Goal: Task Accomplishment & Management: Use online tool/utility

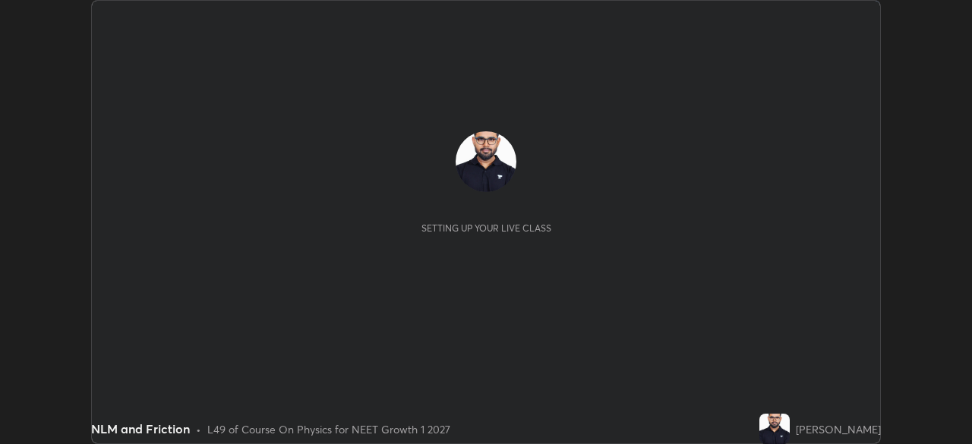
scroll to position [444, 971]
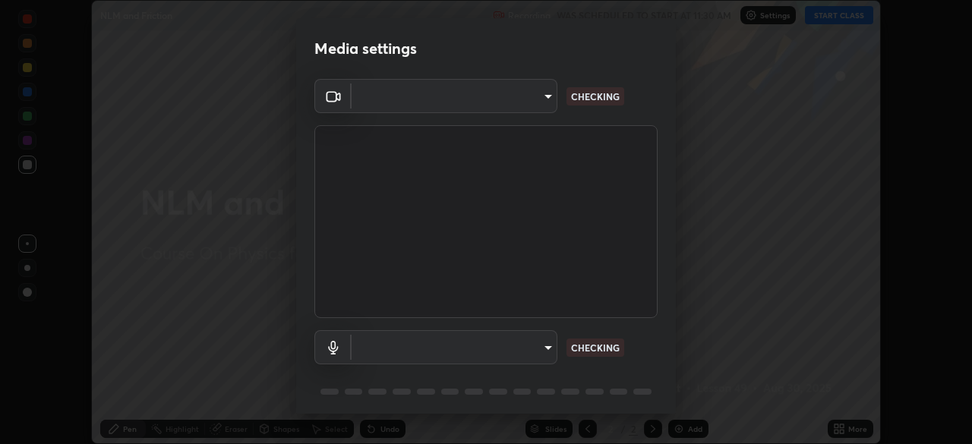
type input "09f294524f3521c037d78ee7cdb71511b6c9344afeed810a356f0d23342d5398"
type input "default"
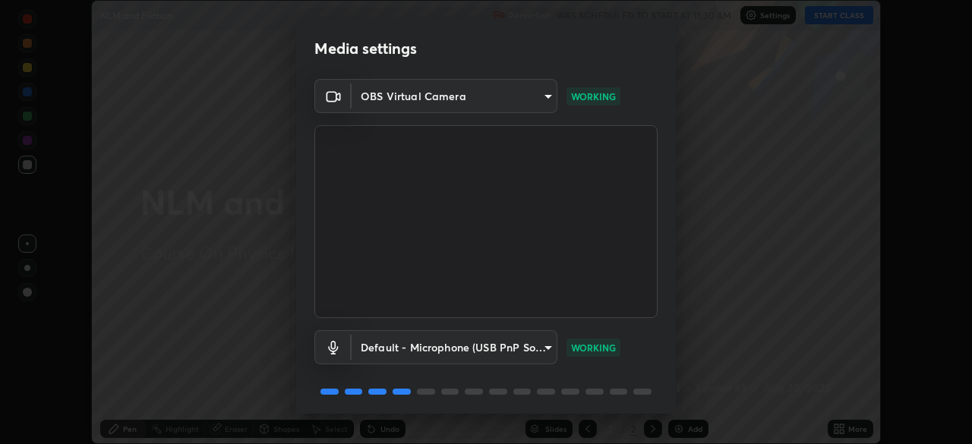
scroll to position [54, 0]
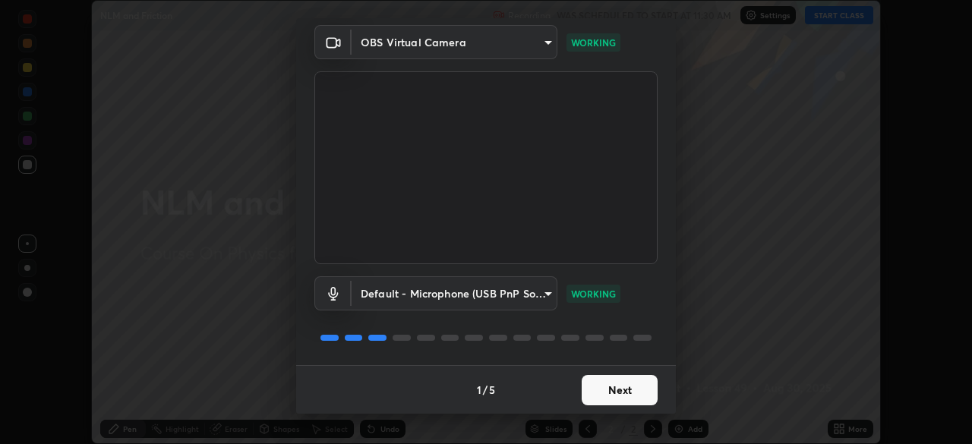
click at [615, 390] on button "Next" at bounding box center [620, 390] width 76 height 30
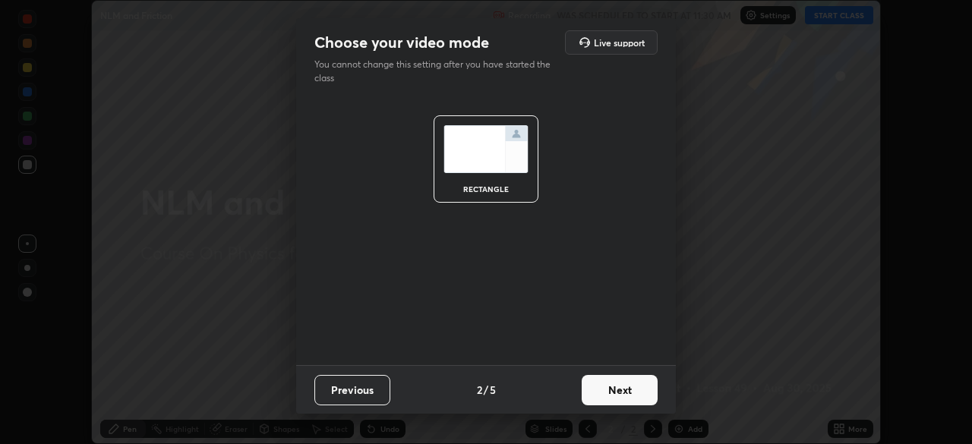
scroll to position [0, 0]
click at [619, 394] on button "Next" at bounding box center [620, 390] width 76 height 30
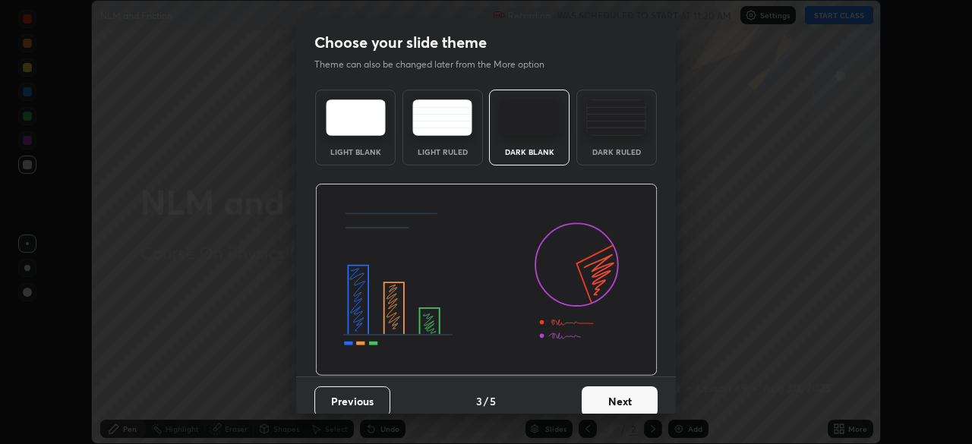
click at [620, 402] on button "Next" at bounding box center [620, 401] width 76 height 30
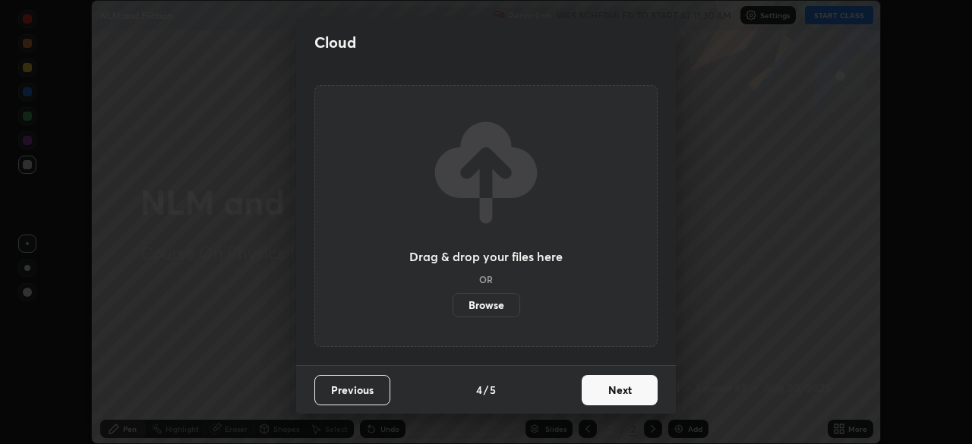
click at [622, 395] on button "Next" at bounding box center [620, 390] width 76 height 30
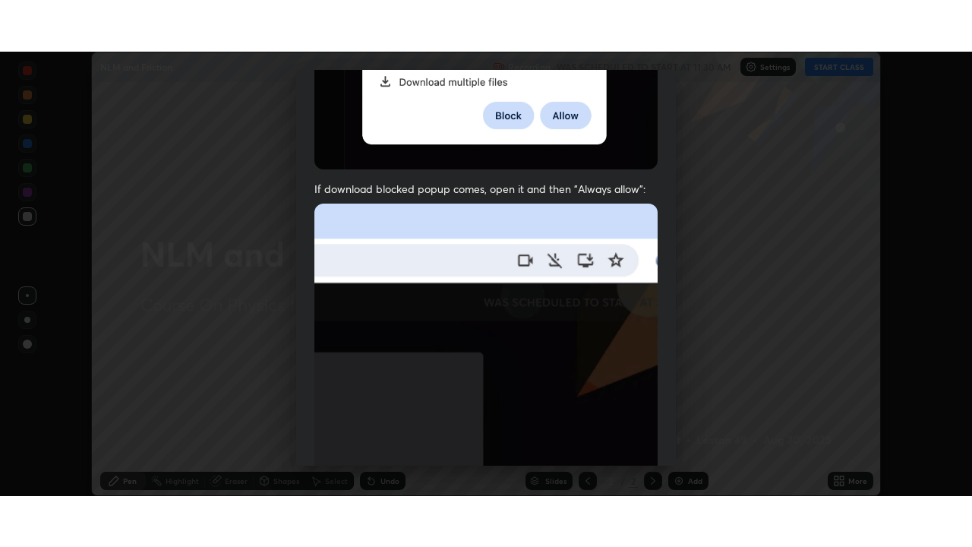
scroll to position [364, 0]
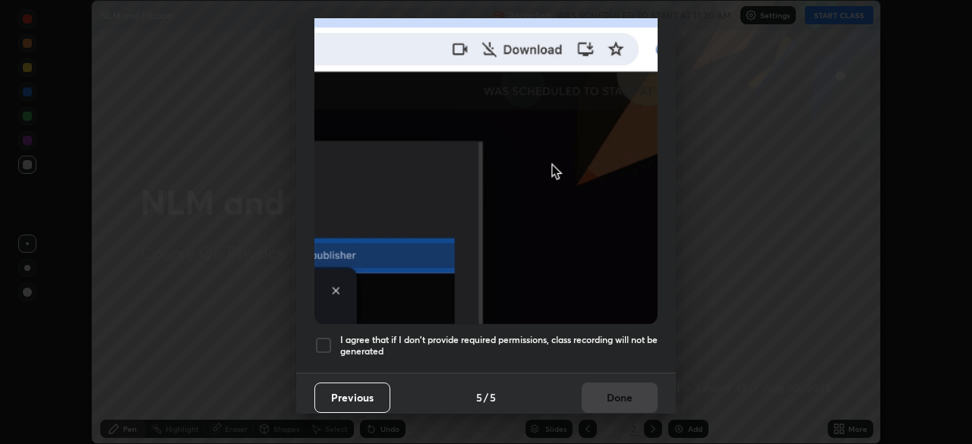
click at [329, 344] on div at bounding box center [323, 345] width 18 height 18
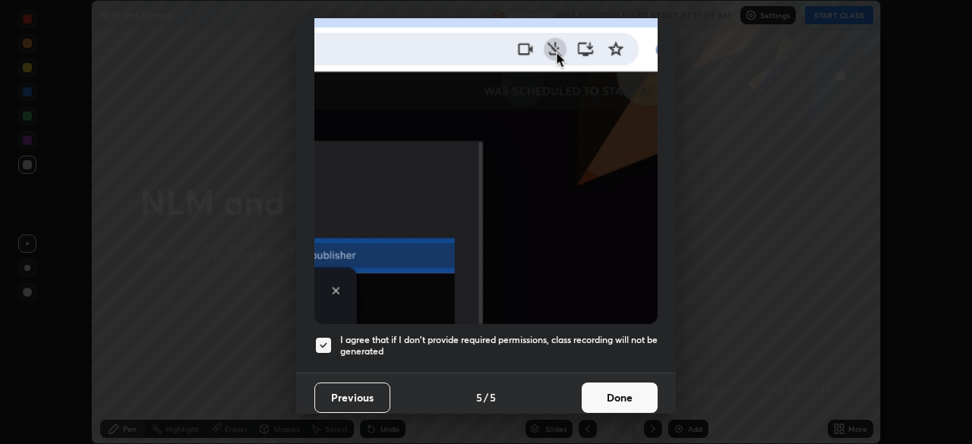
click at [595, 395] on button "Done" at bounding box center [620, 398] width 76 height 30
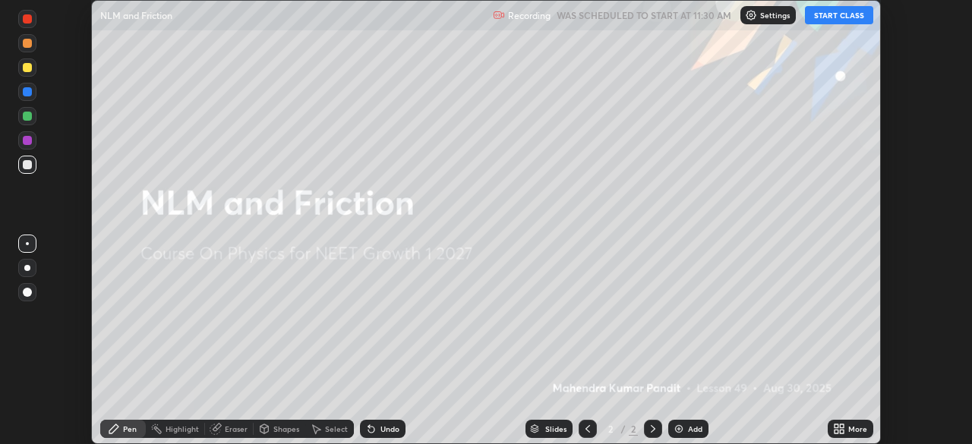
click at [837, 17] on button "START CLASS" at bounding box center [839, 15] width 68 height 18
click at [840, 426] on icon at bounding box center [842, 426] width 4 height 4
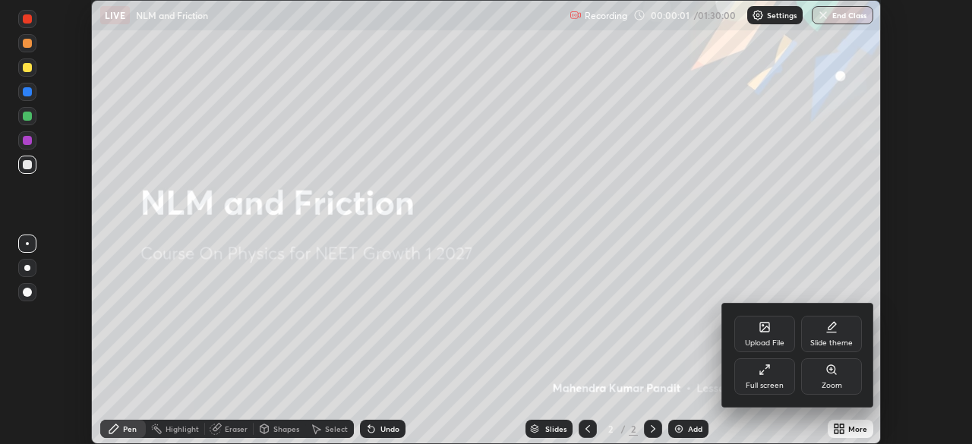
click at [762, 380] on div "Full screen" at bounding box center [764, 376] width 61 height 36
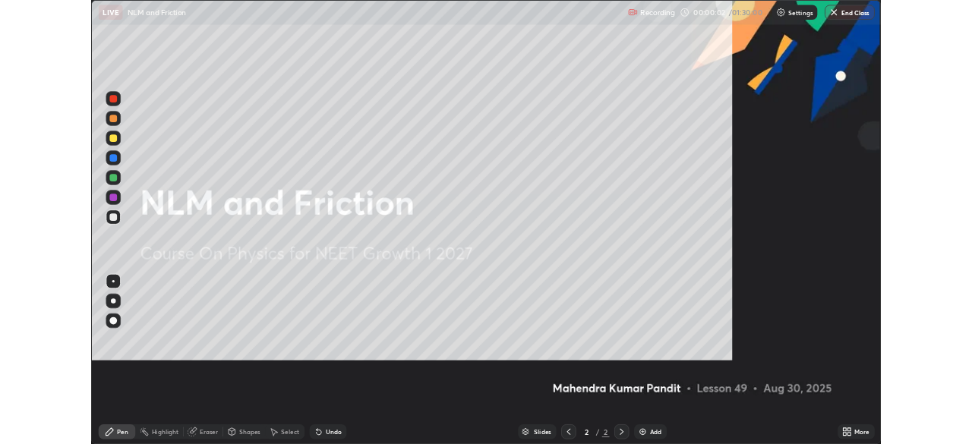
scroll to position [547, 972]
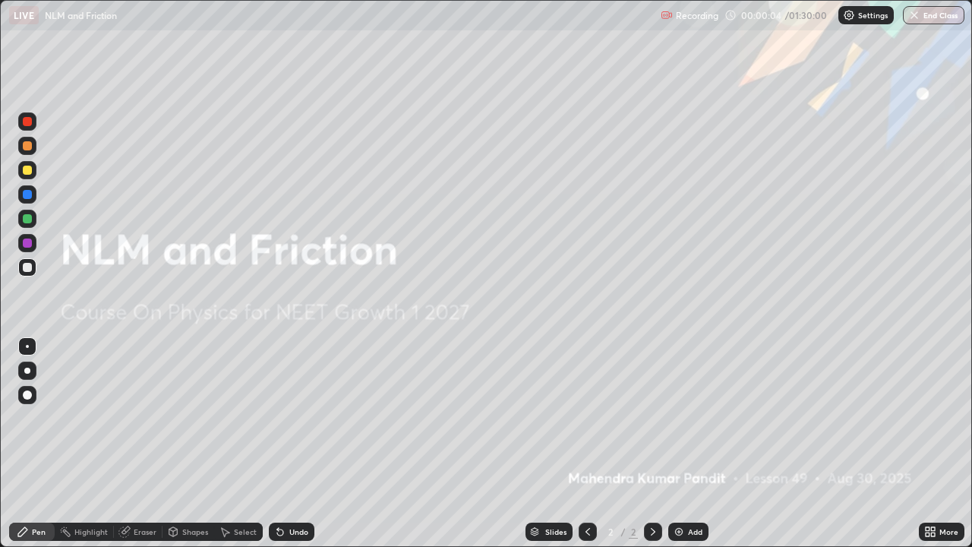
click at [674, 443] on img at bounding box center [679, 531] width 12 height 12
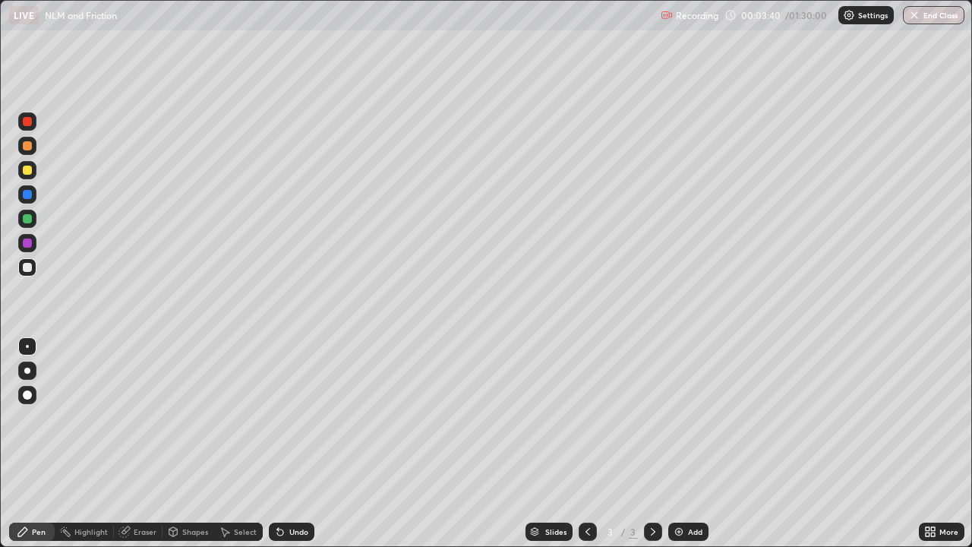
click at [30, 173] on div at bounding box center [27, 170] width 9 height 9
click at [30, 266] on div at bounding box center [27, 267] width 9 height 9
click at [234, 443] on div "Select" at bounding box center [245, 532] width 23 height 8
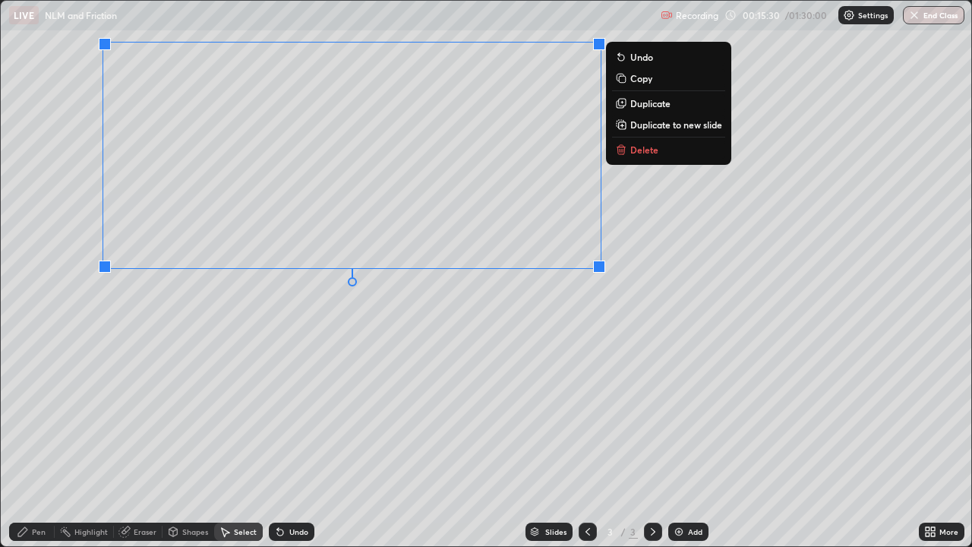
click at [640, 128] on p "Duplicate to new slide" at bounding box center [676, 124] width 92 height 12
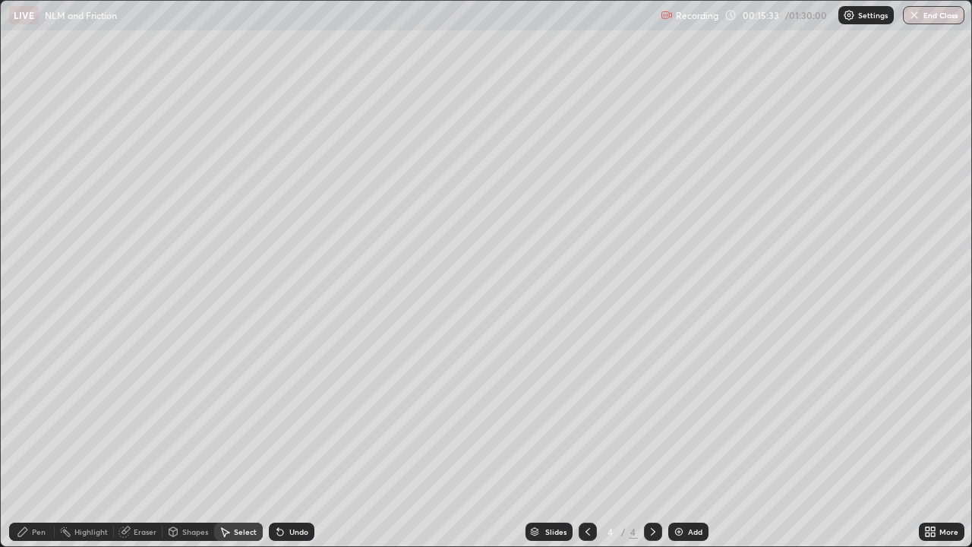
click at [140, 443] on div "Eraser" at bounding box center [145, 532] width 23 height 8
click at [42, 443] on div "Pen" at bounding box center [39, 532] width 14 height 8
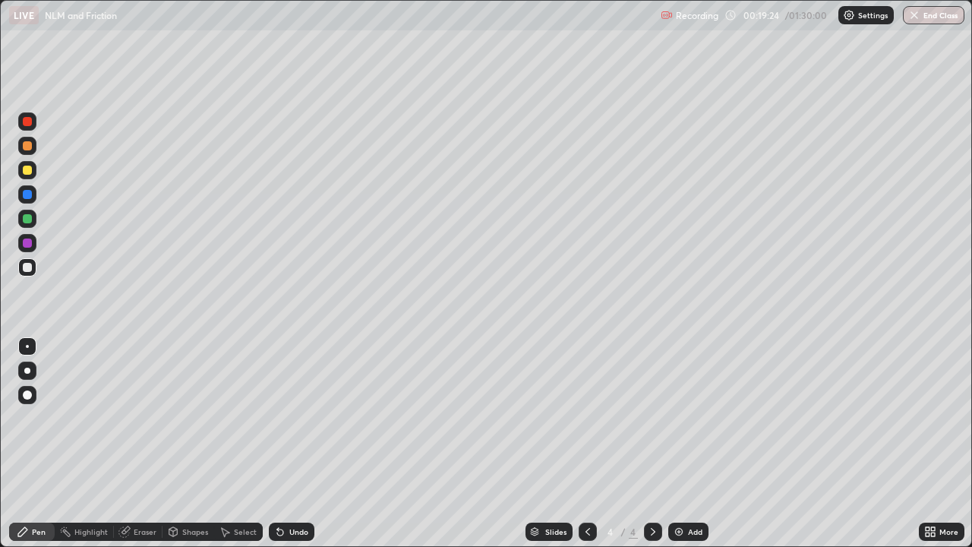
click at [27, 174] on div at bounding box center [27, 170] width 9 height 9
click at [141, 443] on div "Eraser" at bounding box center [145, 532] width 23 height 8
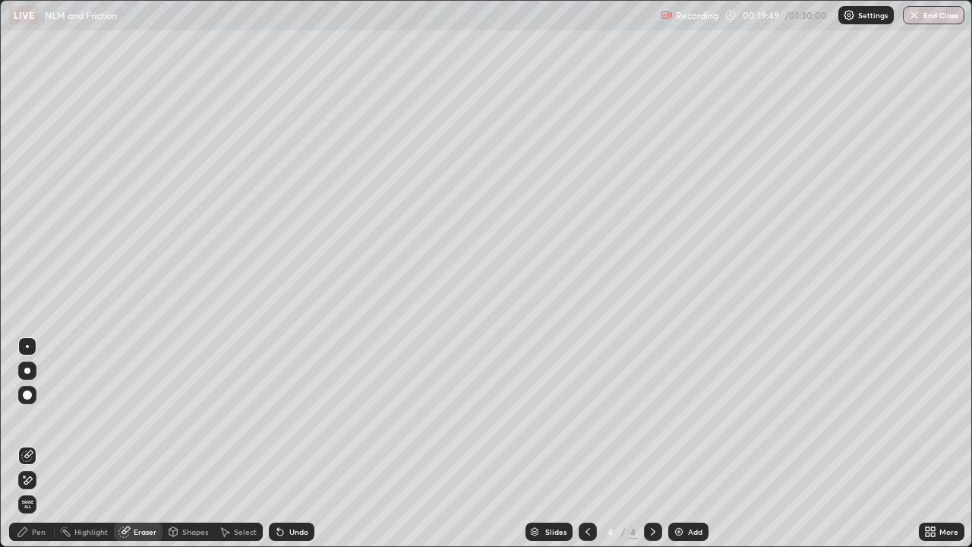
click at [36, 443] on div "Pen" at bounding box center [39, 532] width 14 height 8
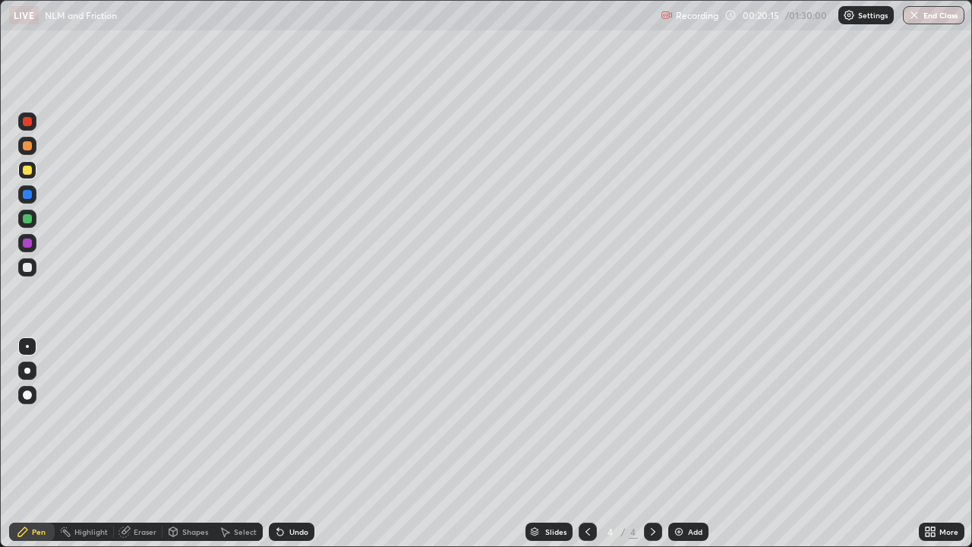
click at [146, 443] on div "Eraser" at bounding box center [145, 532] width 23 height 8
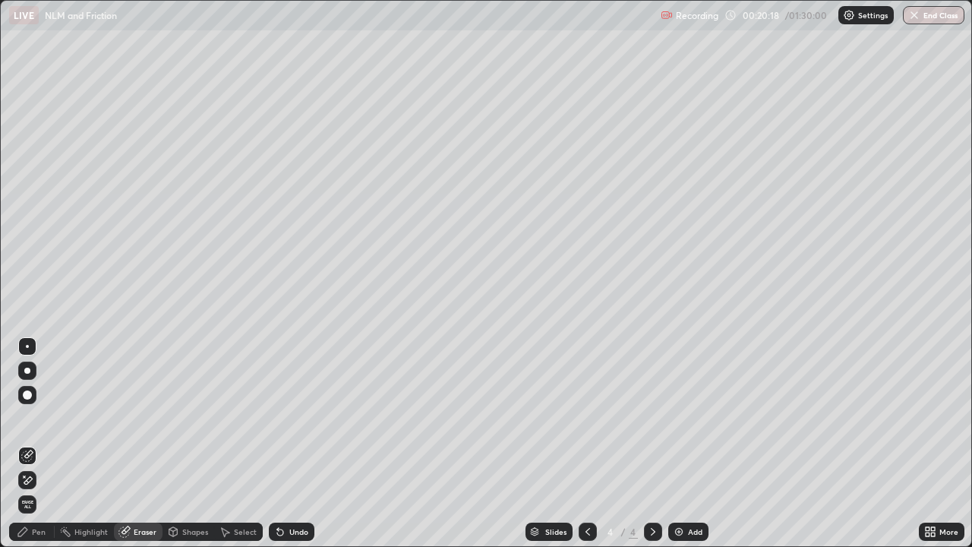
click at [39, 443] on div "Pen" at bounding box center [39, 532] width 14 height 8
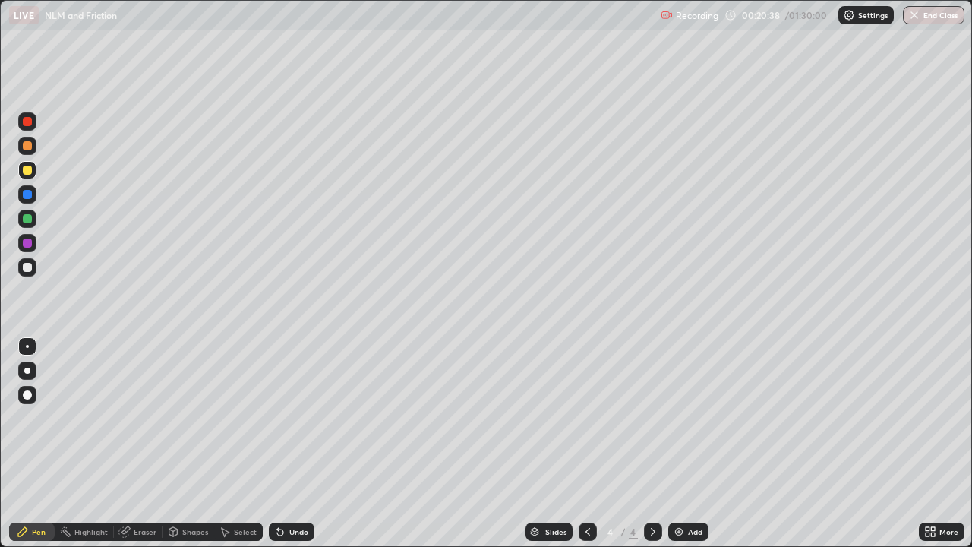
click at [156, 443] on div "Eraser" at bounding box center [138, 531] width 49 height 18
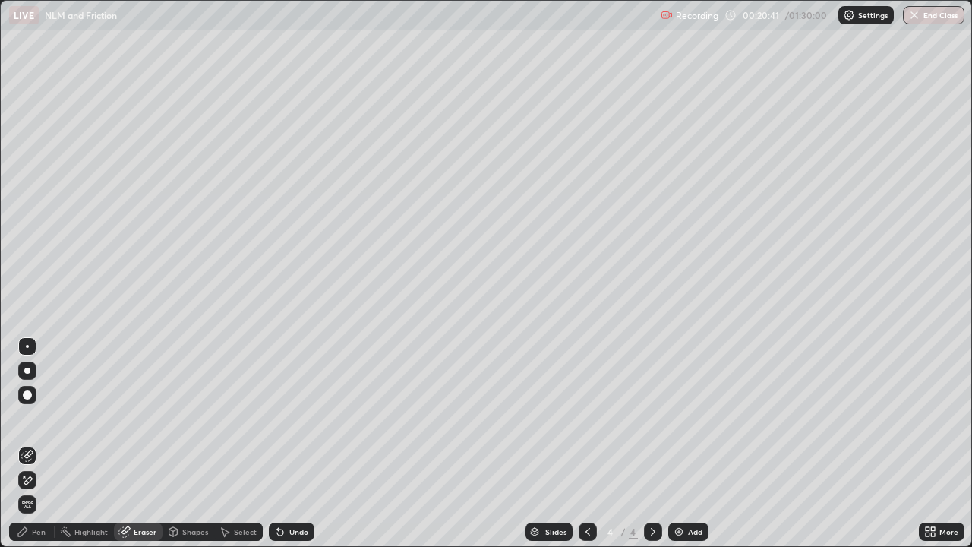
click at [39, 443] on div "Pen" at bounding box center [39, 532] width 14 height 8
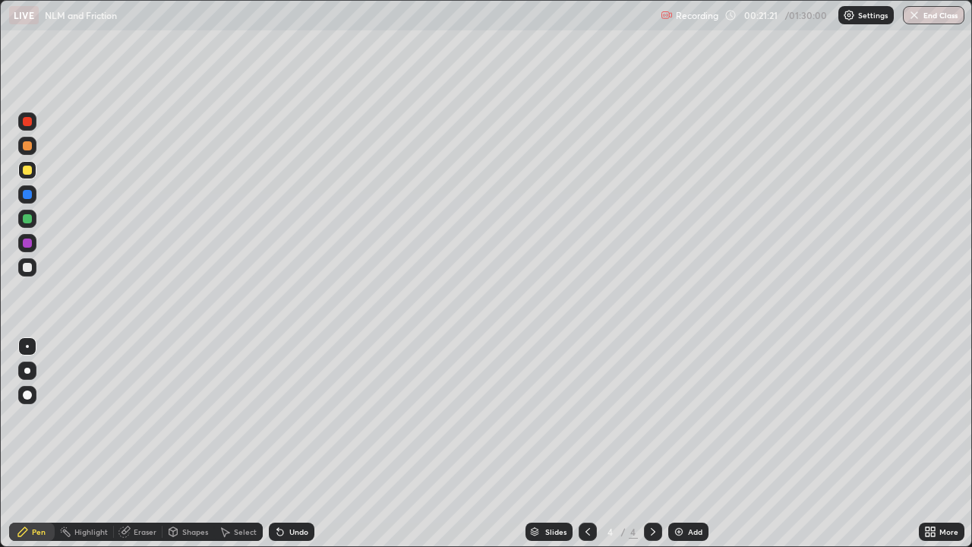
click at [137, 443] on div "Eraser" at bounding box center [145, 532] width 23 height 8
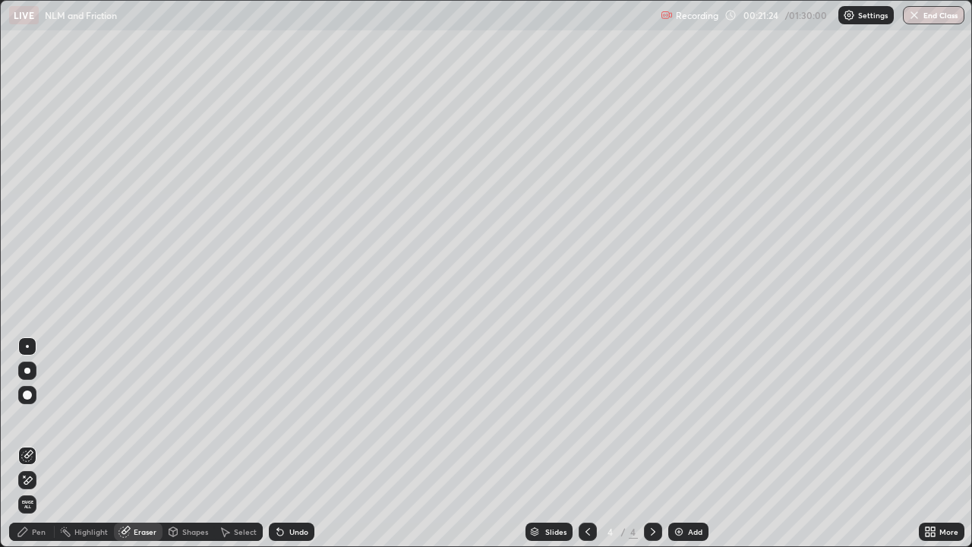
click at [39, 443] on div "Pen" at bounding box center [39, 532] width 14 height 8
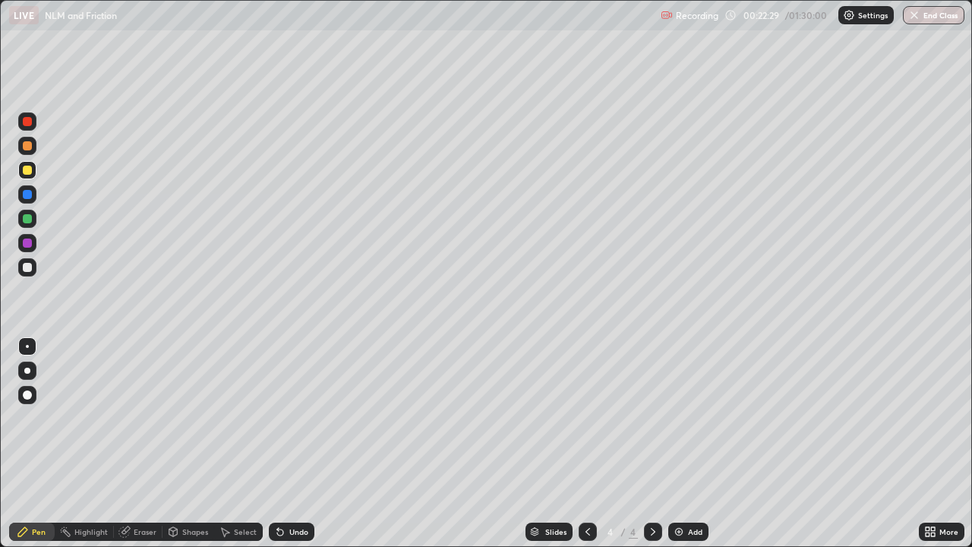
click at [297, 443] on div "Undo" at bounding box center [298, 532] width 19 height 8
click at [238, 443] on div "Select" at bounding box center [245, 532] width 23 height 8
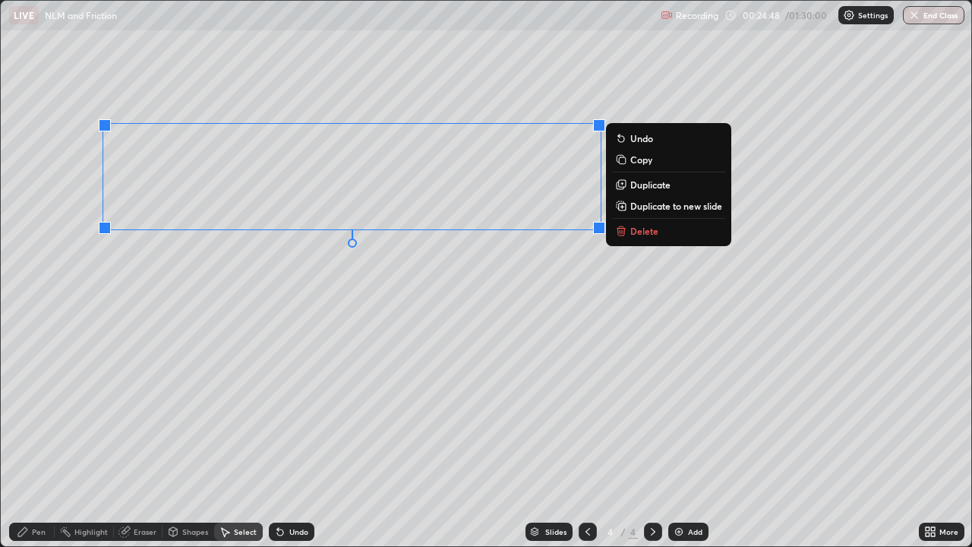
click at [652, 202] on p "Duplicate to new slide" at bounding box center [676, 206] width 92 height 12
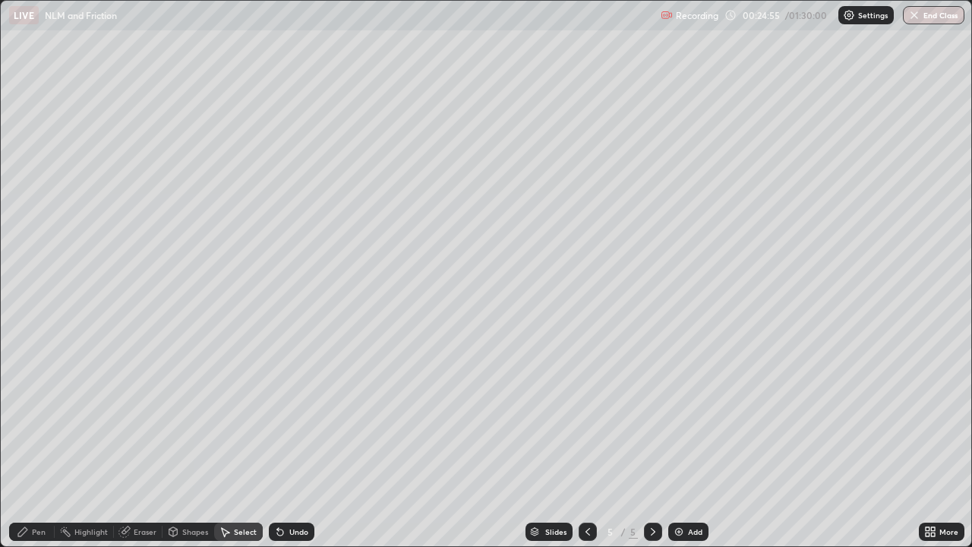
click at [131, 443] on div "Eraser" at bounding box center [138, 531] width 49 height 18
click at [41, 443] on div "Pen" at bounding box center [39, 532] width 14 height 8
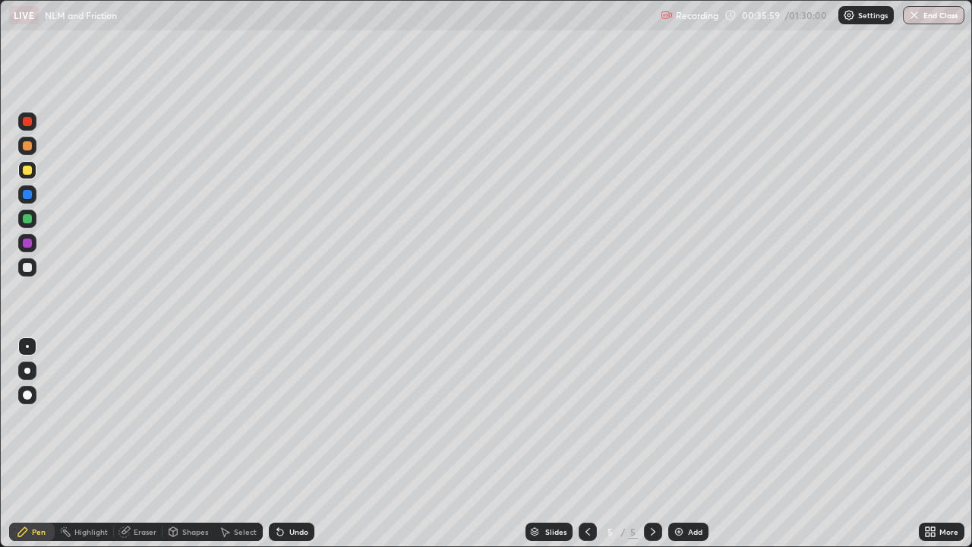
click at [137, 443] on div "Eraser" at bounding box center [145, 532] width 23 height 8
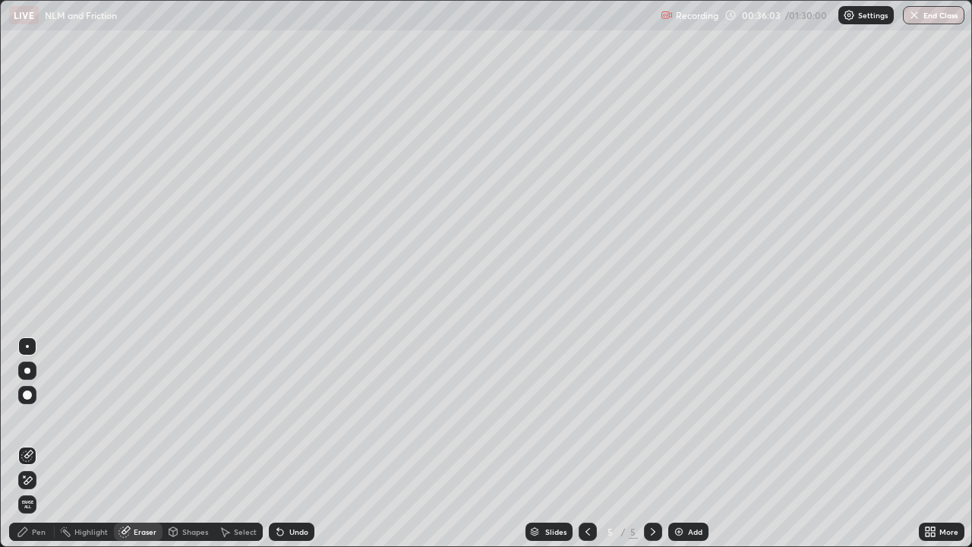
click at [230, 443] on div "Select" at bounding box center [238, 531] width 49 height 18
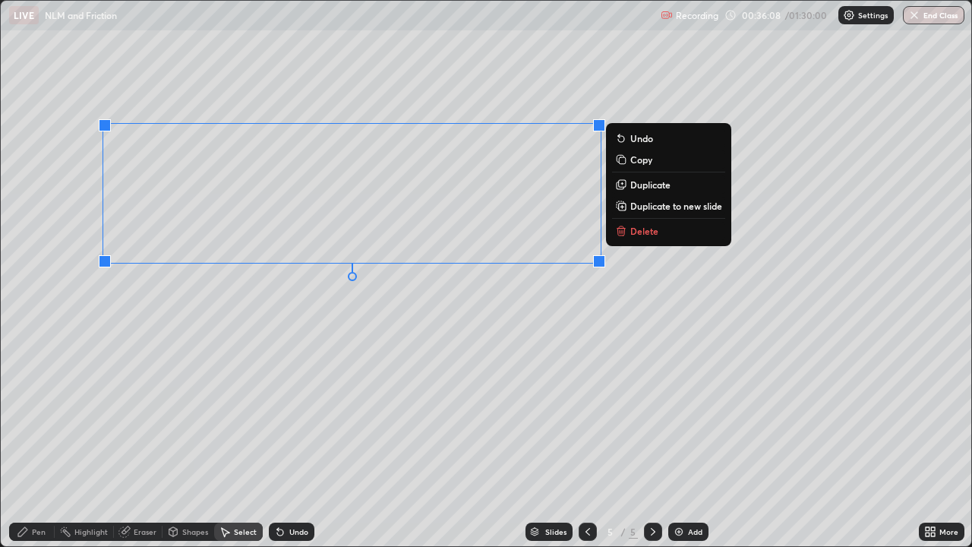
click at [645, 207] on p "Duplicate to new slide" at bounding box center [676, 206] width 92 height 12
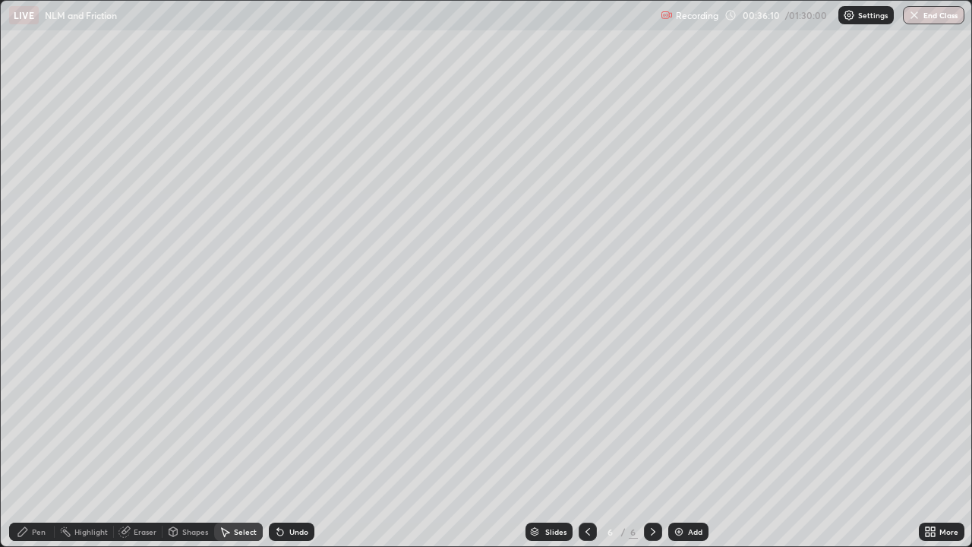
click at [41, 443] on div "Pen" at bounding box center [39, 532] width 14 height 8
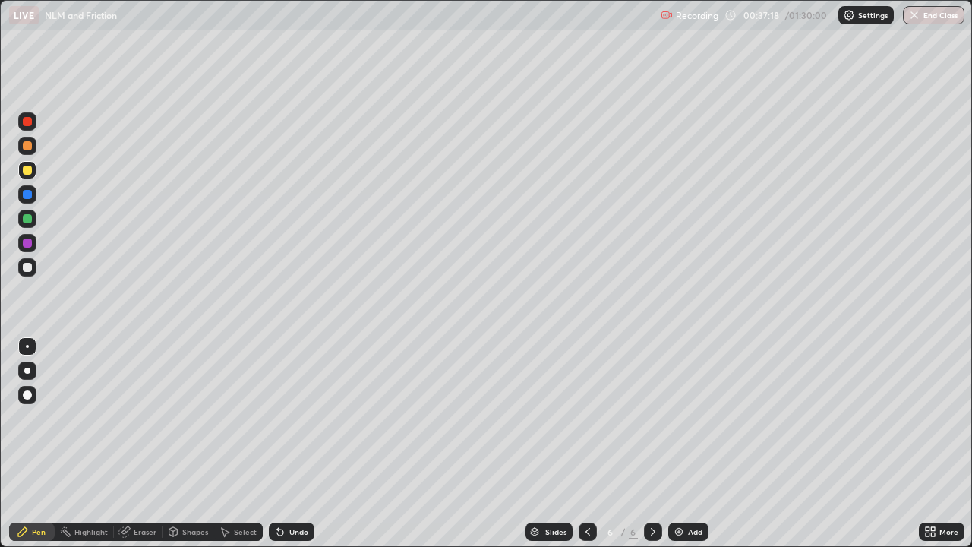
click at [26, 244] on div at bounding box center [27, 242] width 9 height 9
click at [277, 443] on icon at bounding box center [280, 532] width 6 height 6
click at [143, 443] on div "Eraser" at bounding box center [145, 532] width 23 height 8
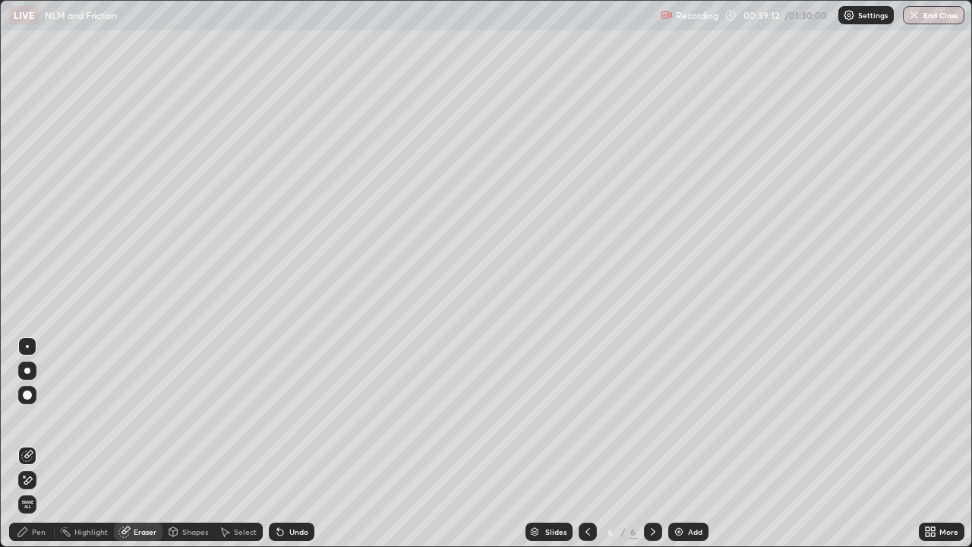
click at [48, 443] on div "Pen" at bounding box center [32, 531] width 46 height 18
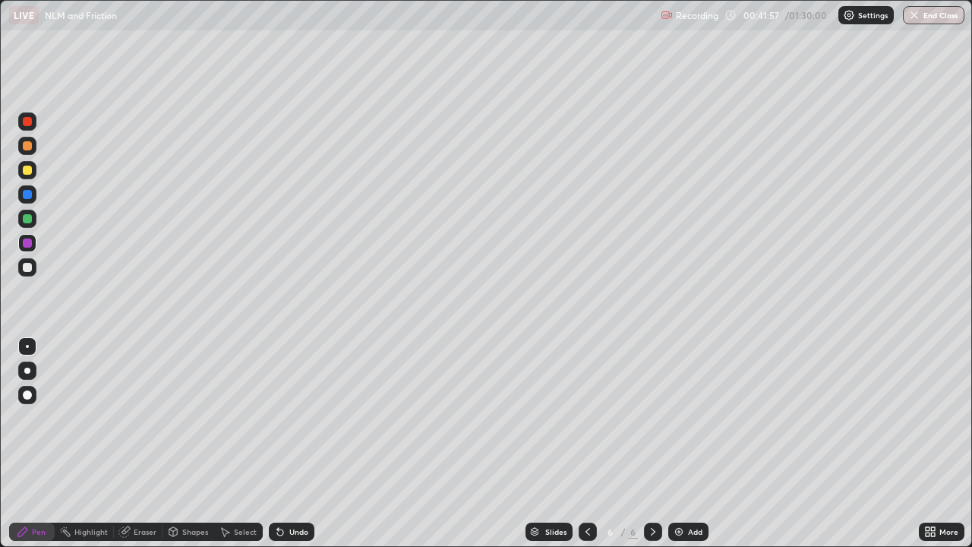
click at [243, 443] on div "Select" at bounding box center [245, 532] width 23 height 8
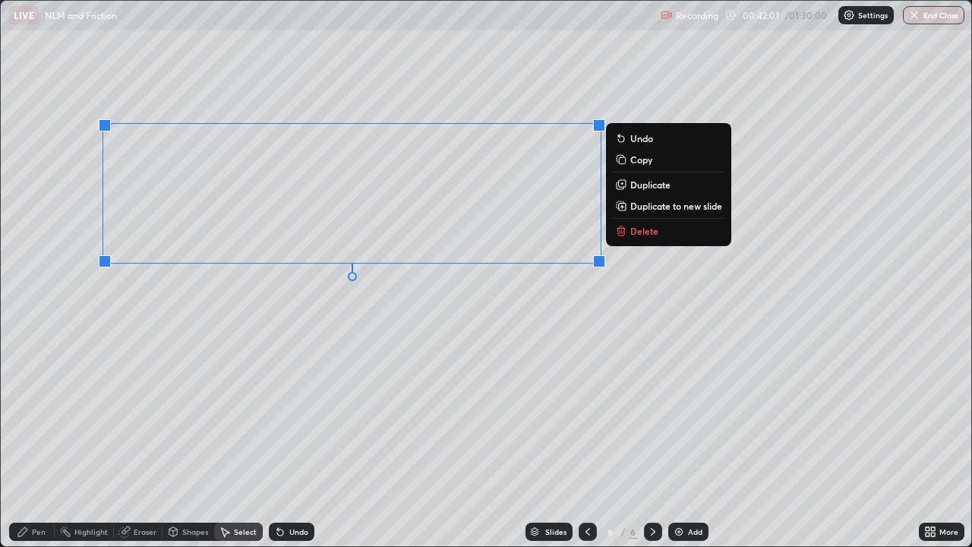
click at [657, 207] on p "Duplicate to new slide" at bounding box center [676, 206] width 92 height 12
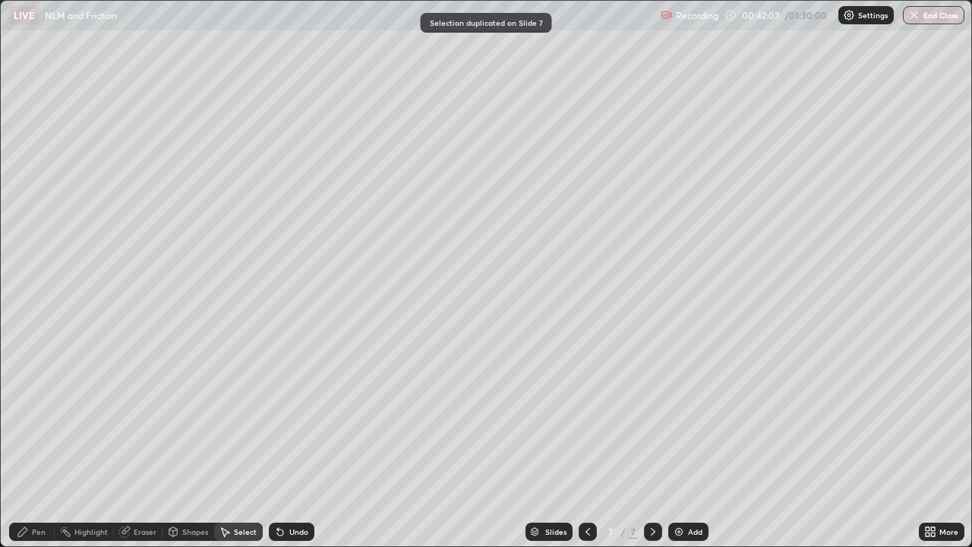
click at [134, 443] on div "Eraser" at bounding box center [145, 532] width 23 height 8
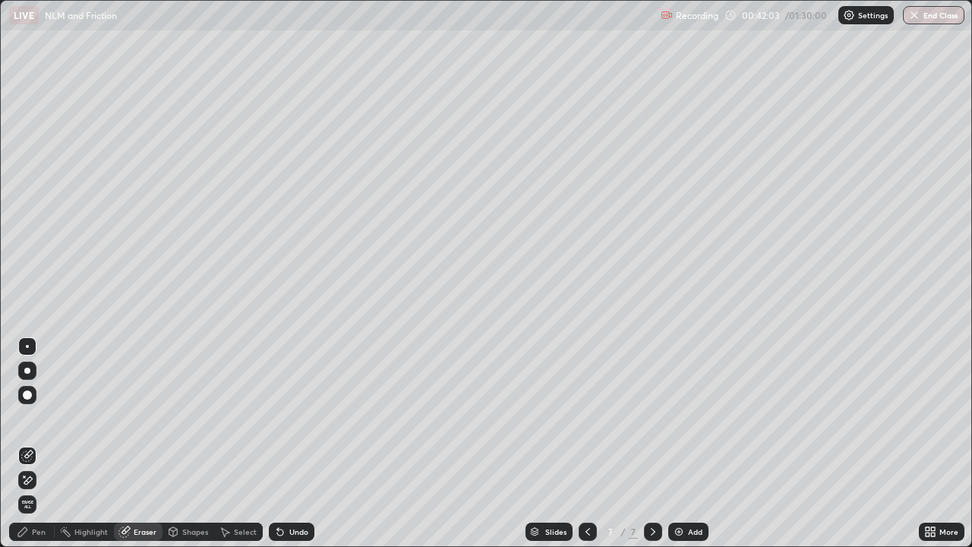
click at [81, 443] on div "Highlight" at bounding box center [90, 532] width 33 height 8
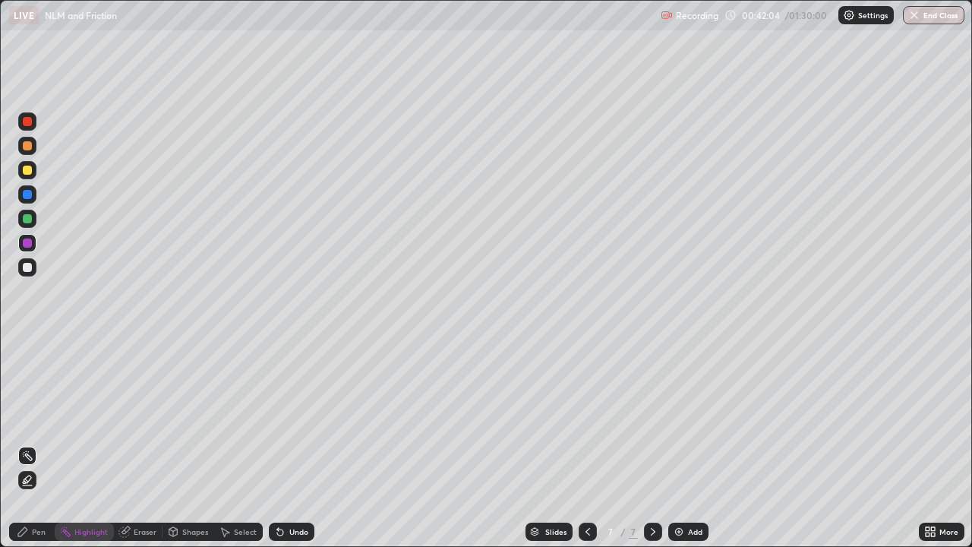
click at [43, 443] on div "Pen" at bounding box center [39, 532] width 14 height 8
click at [26, 220] on div at bounding box center [27, 218] width 9 height 9
click at [129, 443] on icon at bounding box center [124, 531] width 12 height 12
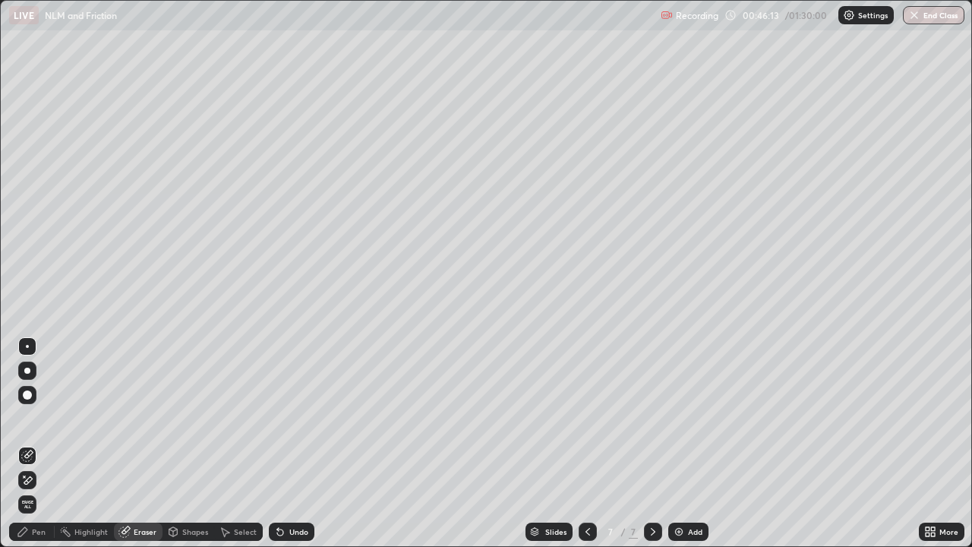
click at [234, 443] on div "Select" at bounding box center [245, 532] width 23 height 8
click at [46, 443] on div "Pen" at bounding box center [32, 531] width 46 height 18
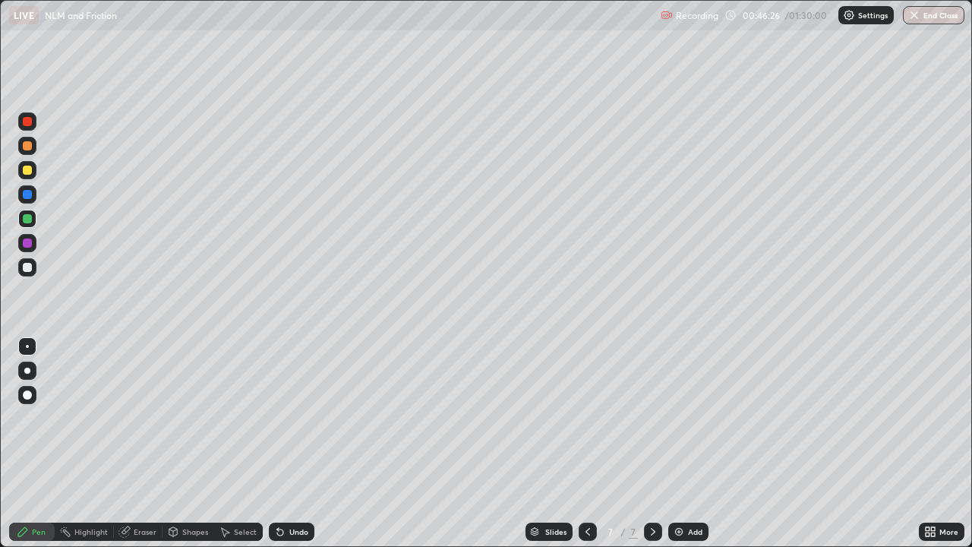
click at [281, 443] on icon at bounding box center [280, 532] width 6 height 6
click at [139, 443] on div "Eraser" at bounding box center [145, 532] width 23 height 8
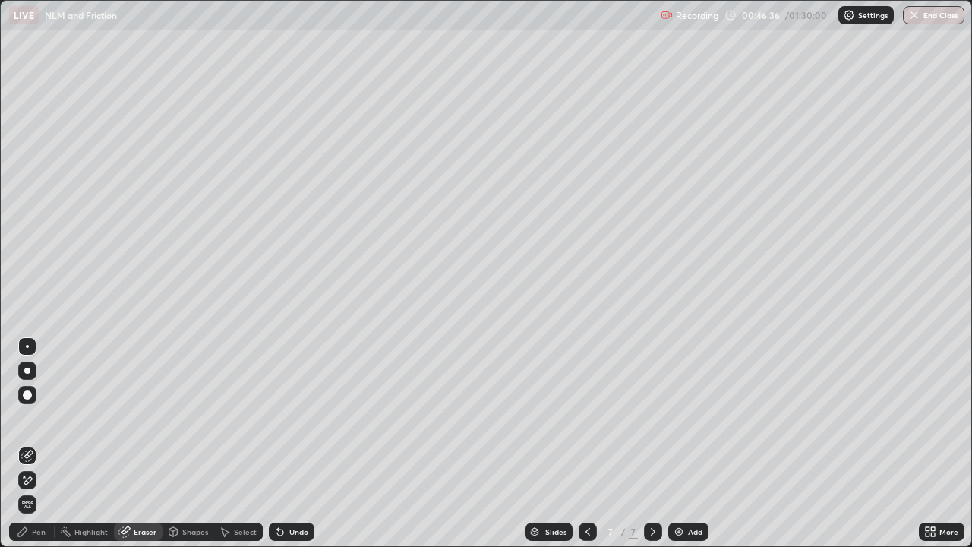
click at [46, 443] on div "Pen" at bounding box center [32, 531] width 46 height 18
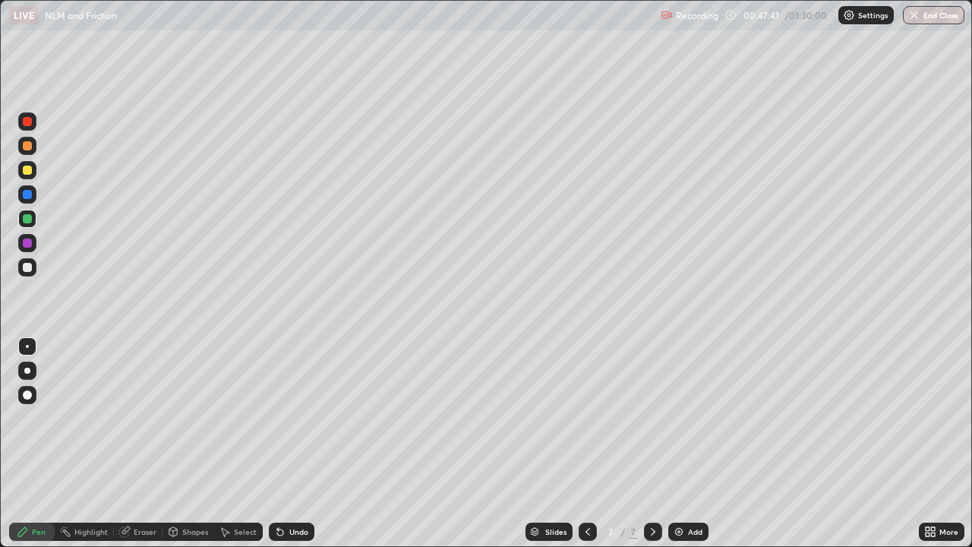
click at [459, 443] on div "Slides 7 / 7 Add" at bounding box center [616, 531] width 604 height 30
click at [282, 443] on div "Undo" at bounding box center [292, 531] width 46 height 18
click at [286, 443] on div "Undo" at bounding box center [292, 531] width 46 height 18
click at [24, 245] on div at bounding box center [27, 242] width 9 height 9
click at [282, 443] on icon at bounding box center [280, 531] width 12 height 12
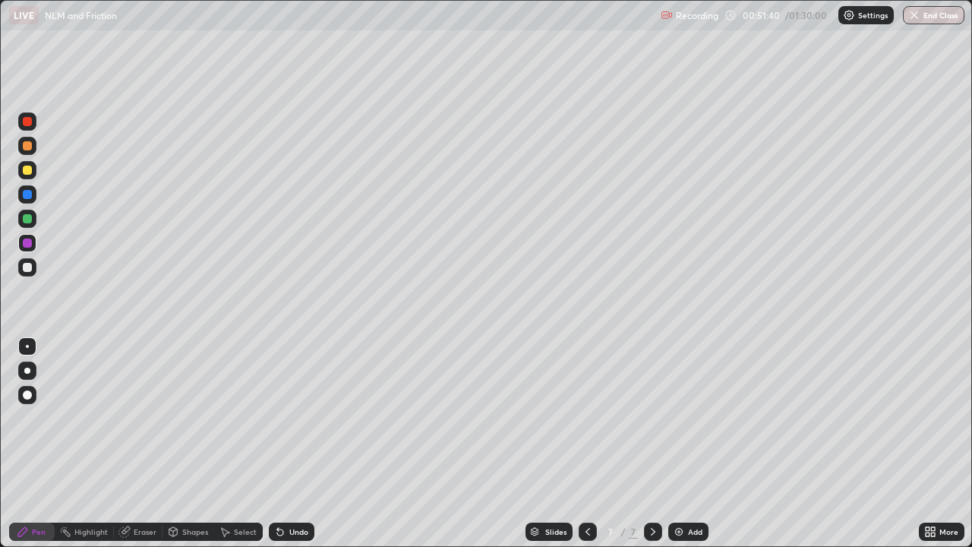
click at [278, 443] on icon at bounding box center [280, 532] width 6 height 6
click at [283, 443] on icon at bounding box center [280, 531] width 12 height 12
click at [285, 443] on div "Undo" at bounding box center [292, 531] width 46 height 18
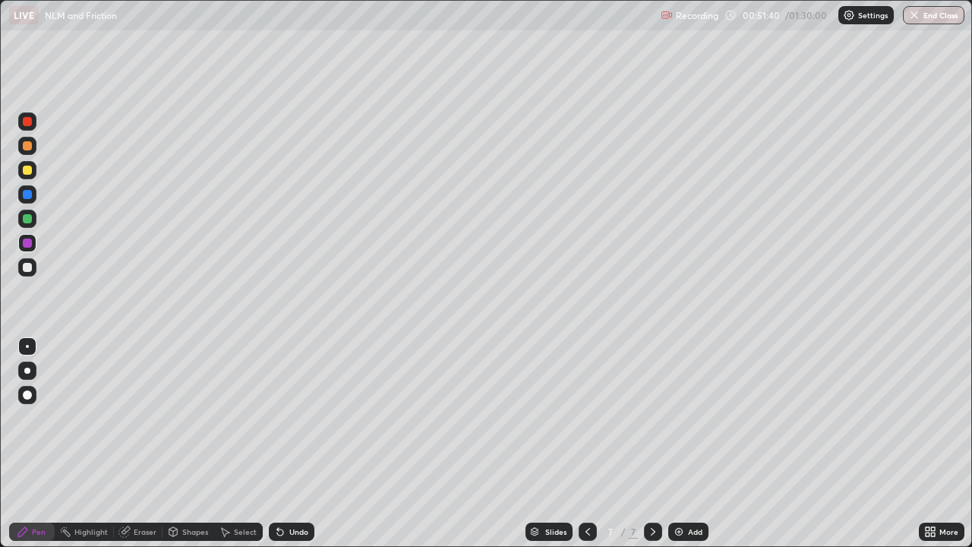
click at [285, 443] on div "Undo" at bounding box center [292, 531] width 46 height 18
click at [286, 443] on div "Undo" at bounding box center [292, 531] width 46 height 18
click at [285, 443] on div "Undo" at bounding box center [292, 531] width 46 height 18
click at [284, 443] on div "Undo" at bounding box center [292, 531] width 46 height 18
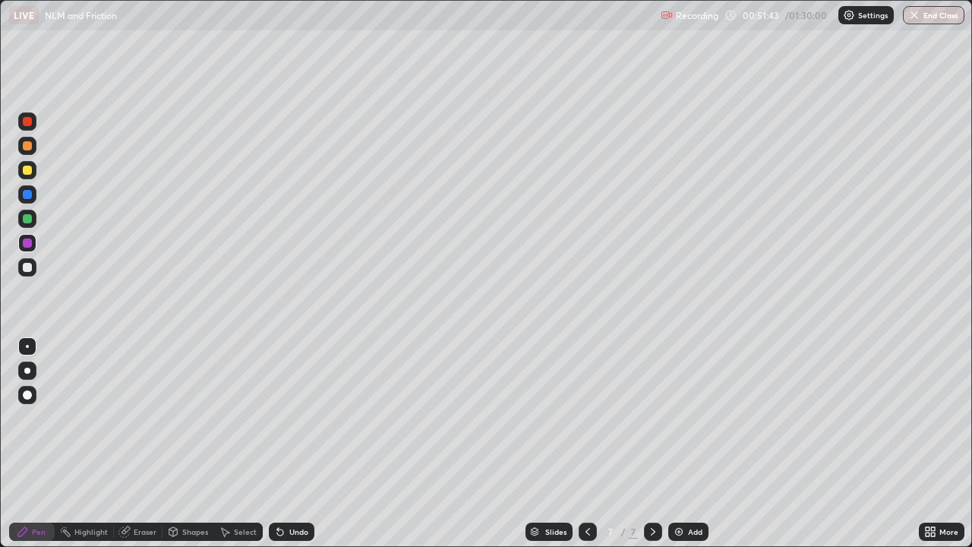
click at [284, 443] on div "Undo" at bounding box center [292, 531] width 46 height 18
click at [286, 443] on div "Undo" at bounding box center [292, 531] width 46 height 18
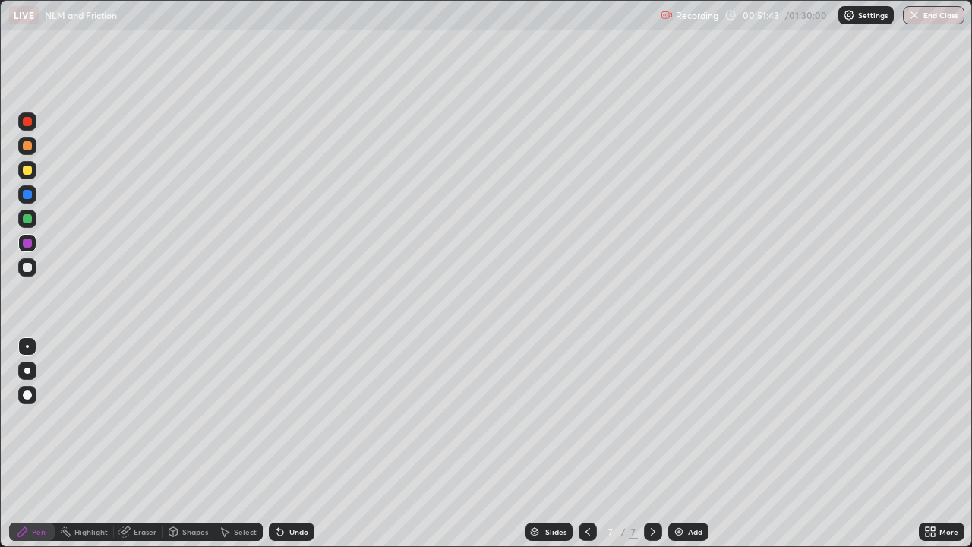
click at [289, 443] on div "Undo" at bounding box center [292, 531] width 46 height 18
click at [292, 443] on div "Undo" at bounding box center [298, 532] width 19 height 8
click at [292, 443] on div "Undo" at bounding box center [292, 531] width 46 height 18
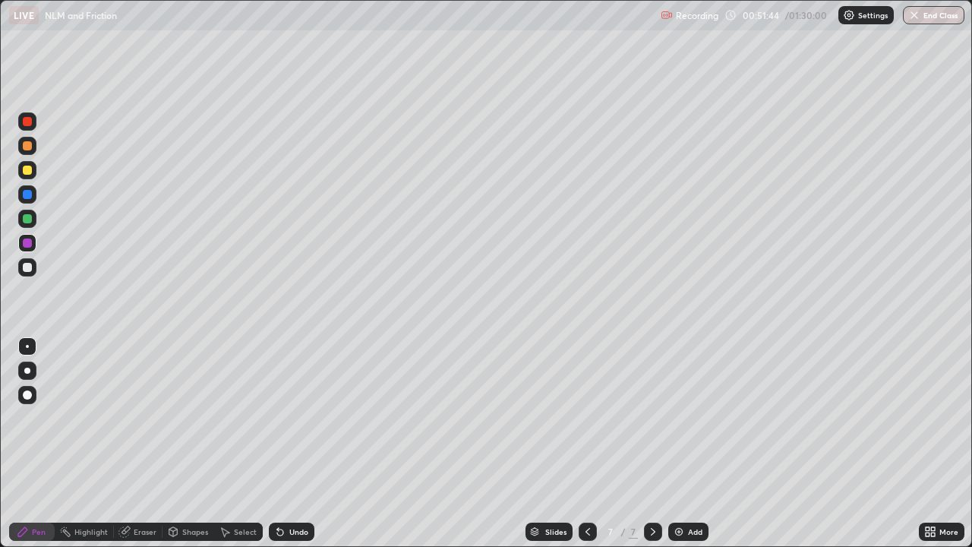
click at [292, 443] on div "Undo" at bounding box center [292, 531] width 46 height 18
click at [290, 443] on div "Undo" at bounding box center [292, 531] width 46 height 18
click at [238, 443] on div "Select" at bounding box center [245, 532] width 23 height 8
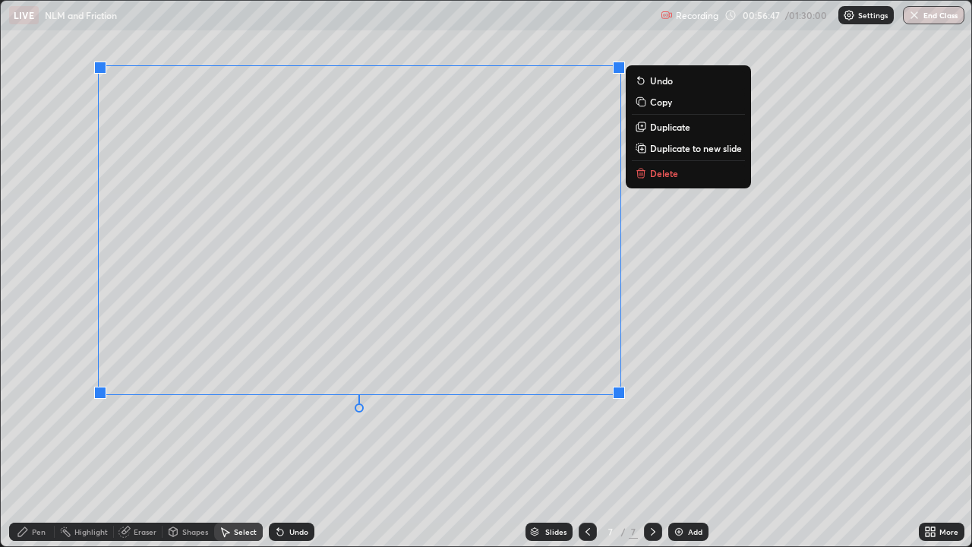
click at [670, 152] on p "Duplicate to new slide" at bounding box center [696, 148] width 92 height 12
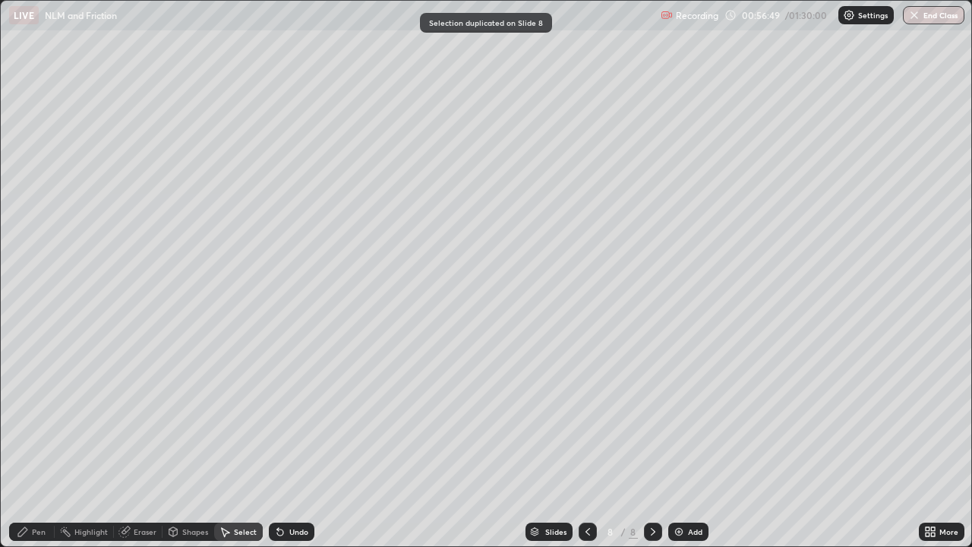
click at [140, 443] on div "Eraser" at bounding box center [145, 532] width 23 height 8
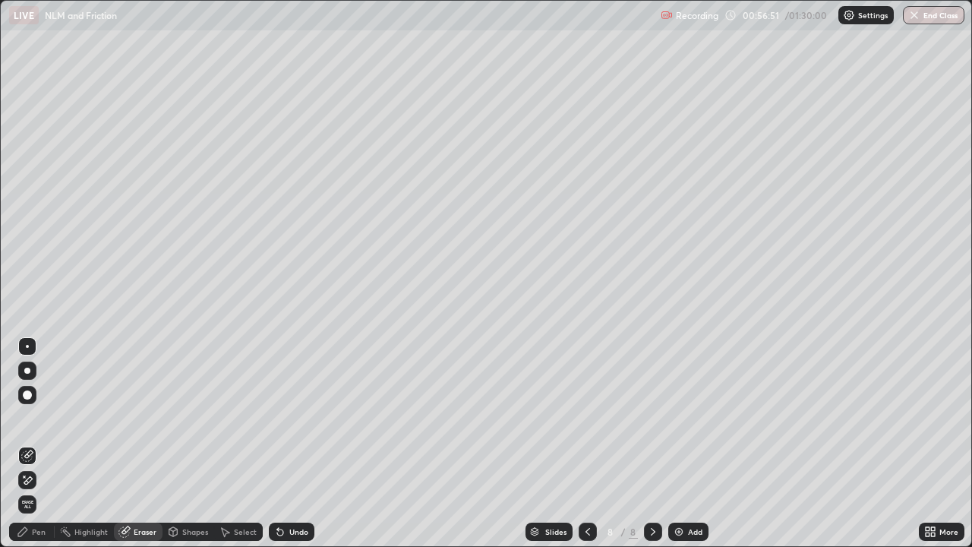
click at [34, 443] on div at bounding box center [27, 480] width 18 height 18
click at [42, 443] on div "Pen" at bounding box center [39, 532] width 14 height 8
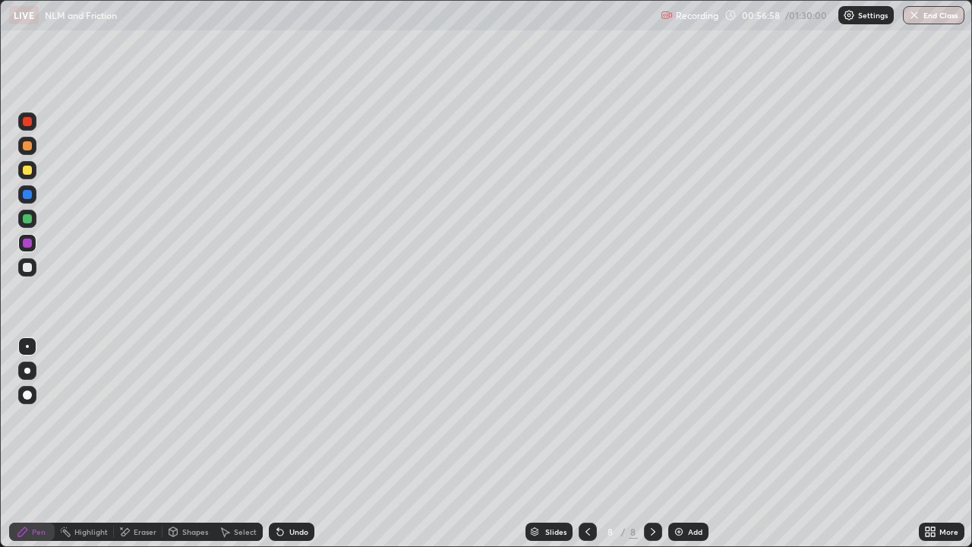
click at [27, 268] on div at bounding box center [27, 267] width 9 height 9
click at [27, 217] on div at bounding box center [27, 218] width 9 height 9
click at [28, 244] on div at bounding box center [27, 242] width 9 height 9
click at [191, 443] on div "Shapes" at bounding box center [195, 532] width 26 height 8
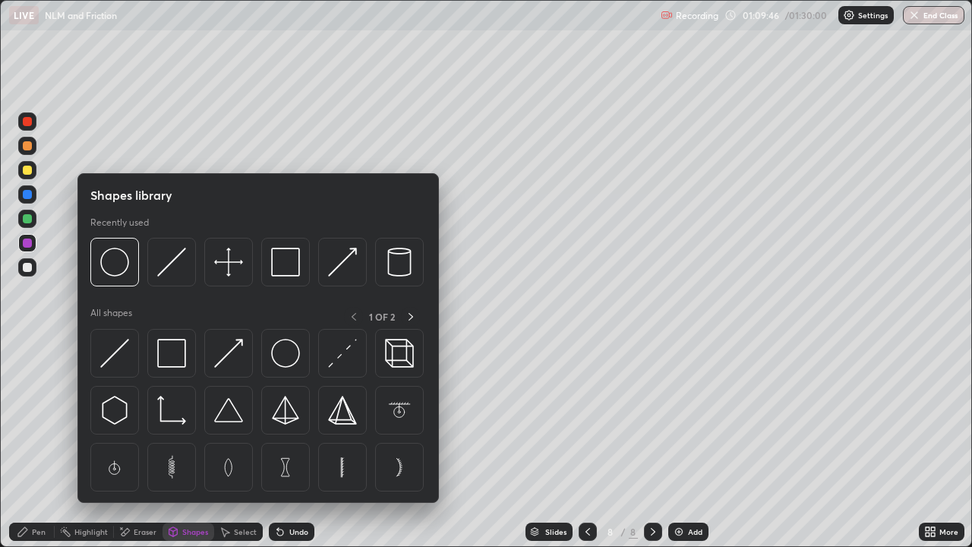
click at [197, 443] on div "Shapes" at bounding box center [195, 532] width 26 height 8
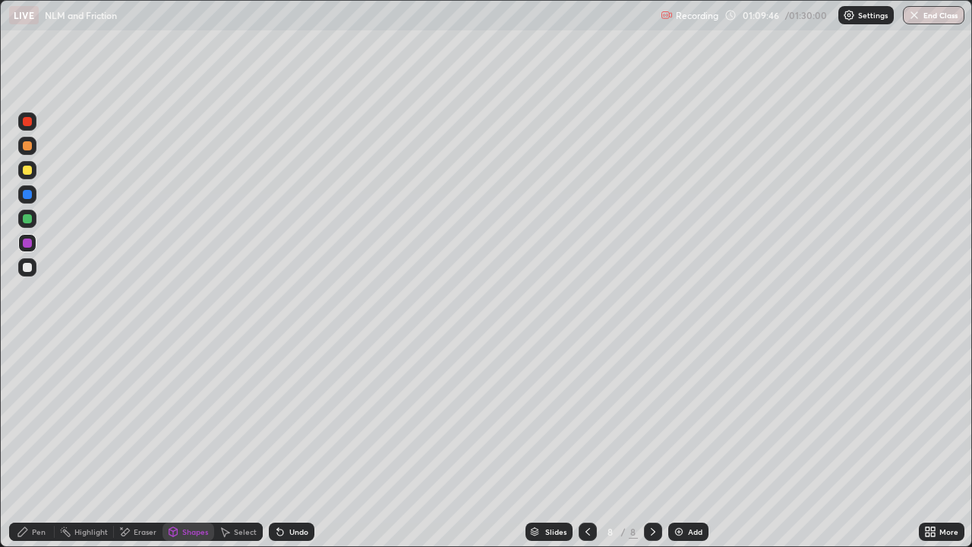
click at [234, 443] on div "Select" at bounding box center [245, 532] width 23 height 8
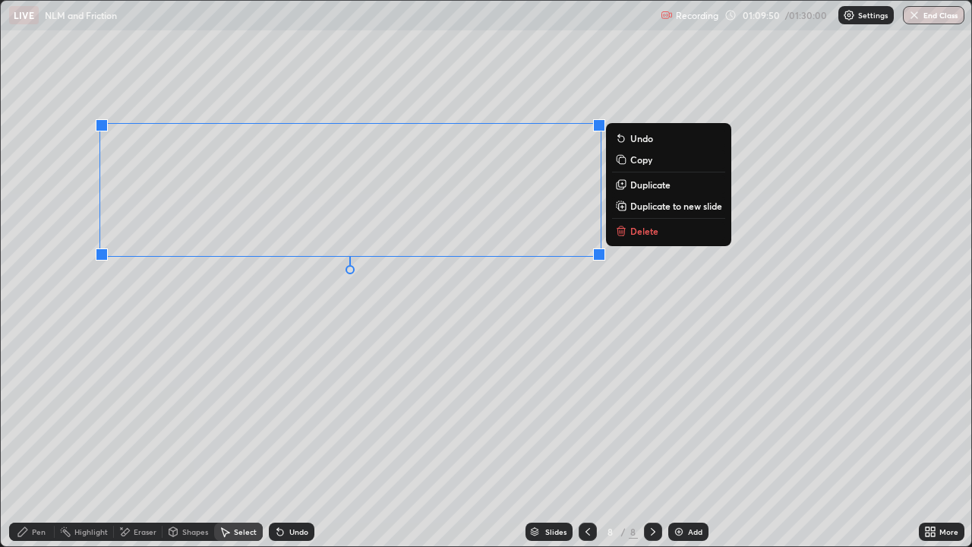
click at [652, 207] on p "Duplicate to new slide" at bounding box center [676, 206] width 92 height 12
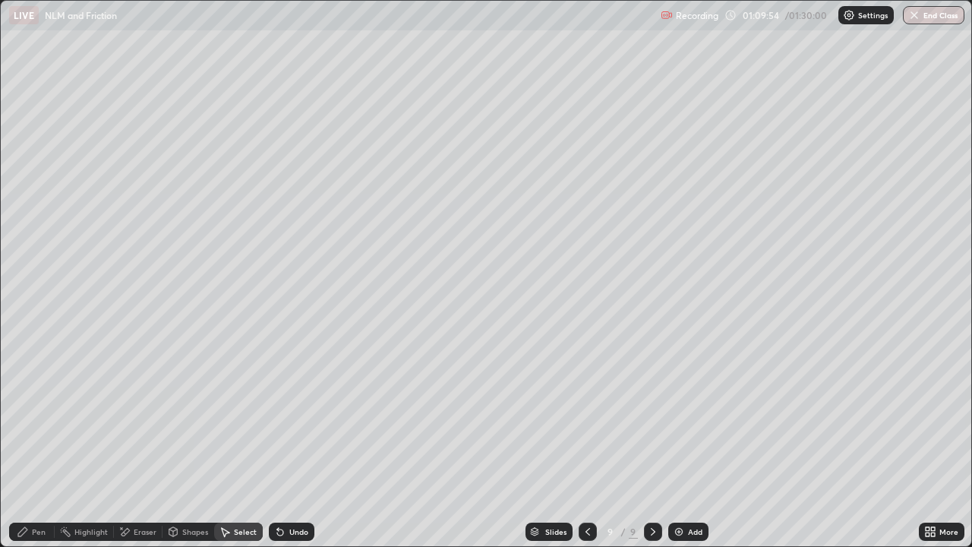
click at [42, 443] on div "Pen" at bounding box center [39, 532] width 14 height 8
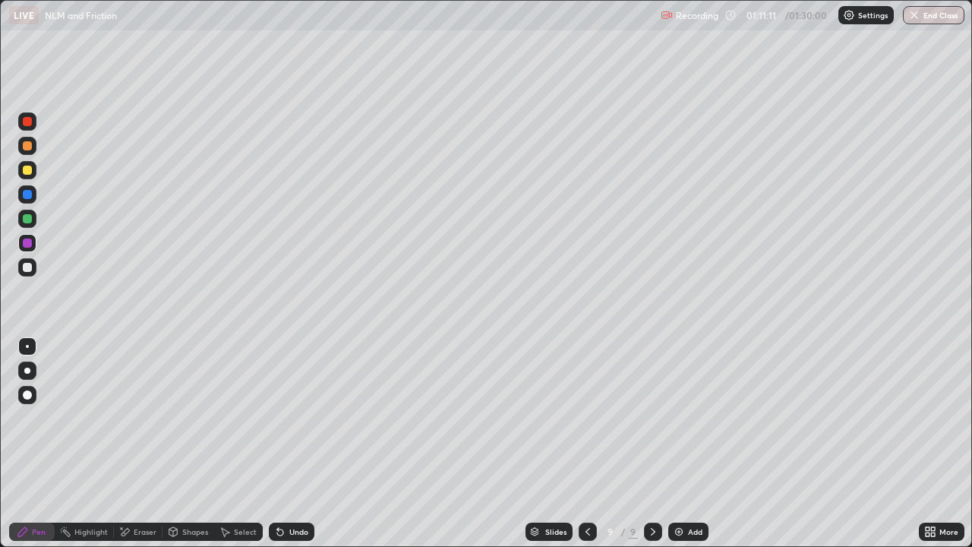
click at [304, 443] on div "Undo" at bounding box center [298, 532] width 19 height 8
click at [28, 270] on div at bounding box center [27, 267] width 9 height 9
click at [140, 443] on div "Eraser" at bounding box center [145, 532] width 23 height 8
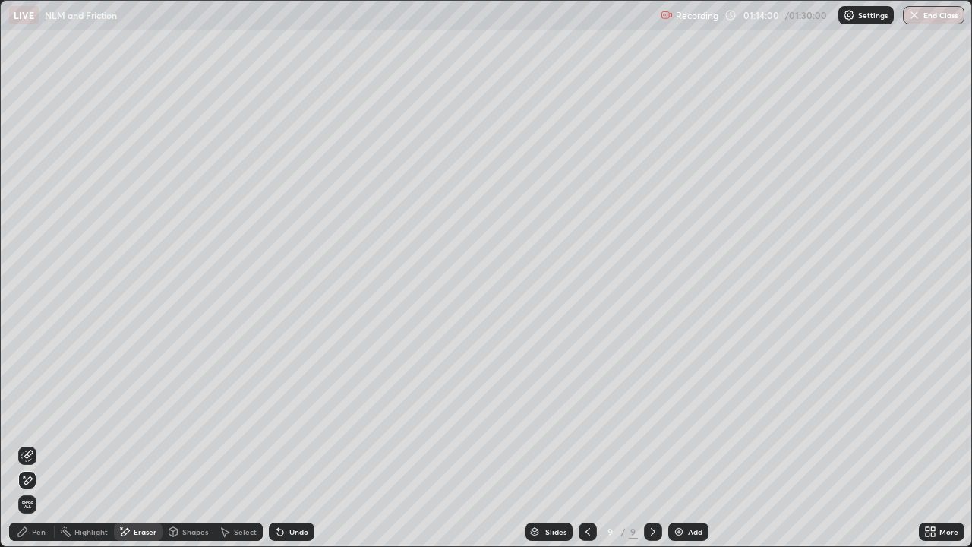
click at [39, 443] on div "Pen" at bounding box center [39, 532] width 14 height 8
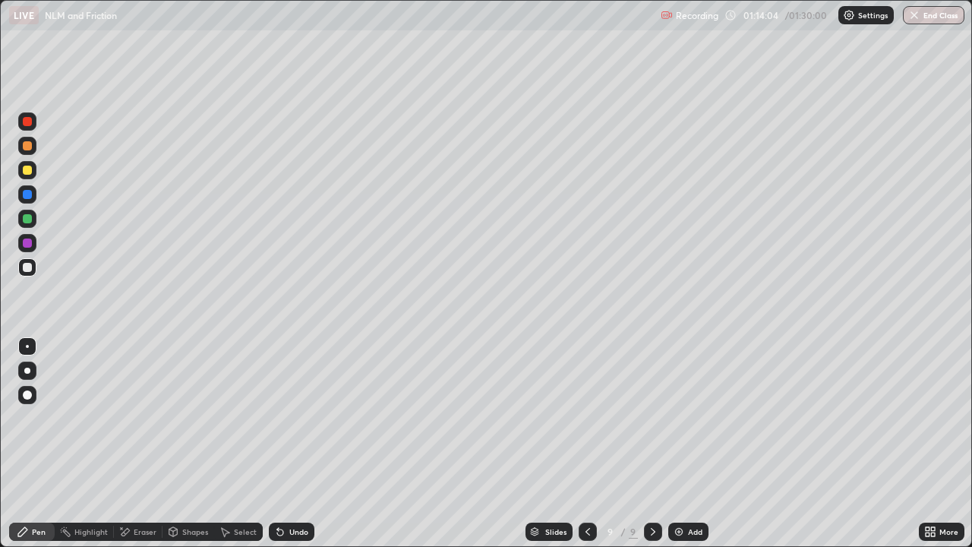
click at [277, 443] on icon at bounding box center [280, 532] width 6 height 6
click at [281, 443] on icon at bounding box center [280, 532] width 6 height 6
click at [134, 443] on div "Eraser" at bounding box center [138, 531] width 49 height 18
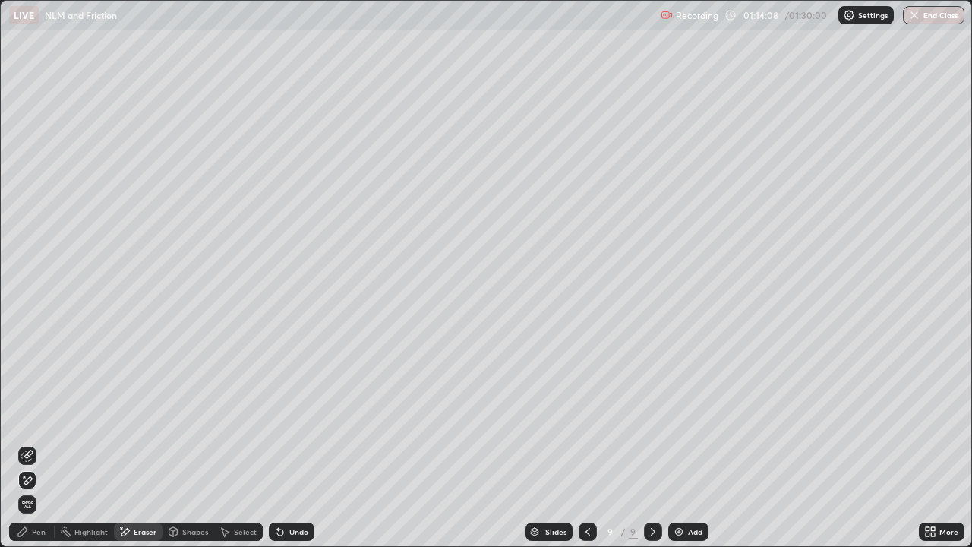
click at [30, 443] on icon at bounding box center [27, 455] width 12 height 12
click at [277, 443] on icon at bounding box center [278, 529] width 2 height 2
click at [43, 443] on div "Pen" at bounding box center [39, 532] width 14 height 8
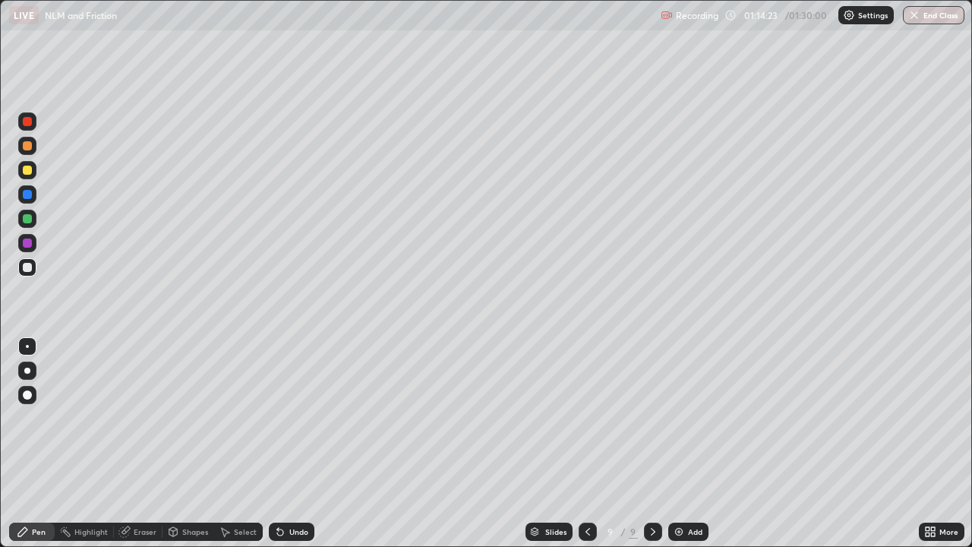
click at [37, 443] on div "Pen" at bounding box center [32, 531] width 46 height 18
click at [20, 222] on div at bounding box center [27, 219] width 18 height 18
click at [674, 443] on img at bounding box center [679, 531] width 12 height 12
click at [31, 269] on div at bounding box center [27, 267] width 9 height 9
click at [285, 443] on div "Undo" at bounding box center [292, 531] width 46 height 18
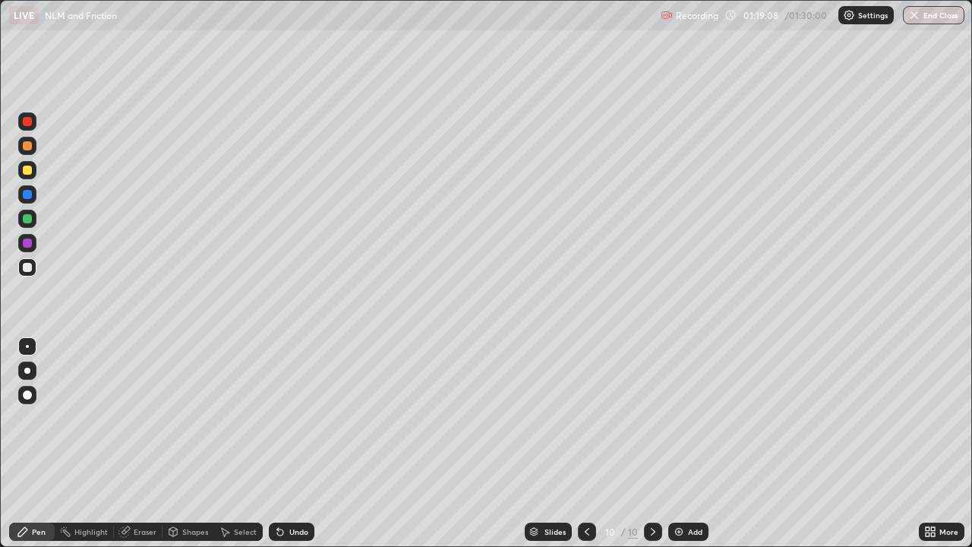
click at [27, 219] on div at bounding box center [27, 218] width 9 height 9
click at [24, 270] on div at bounding box center [27, 267] width 9 height 9
click at [27, 219] on div at bounding box center [27, 218] width 9 height 9
click at [932, 443] on icon at bounding box center [930, 531] width 12 height 12
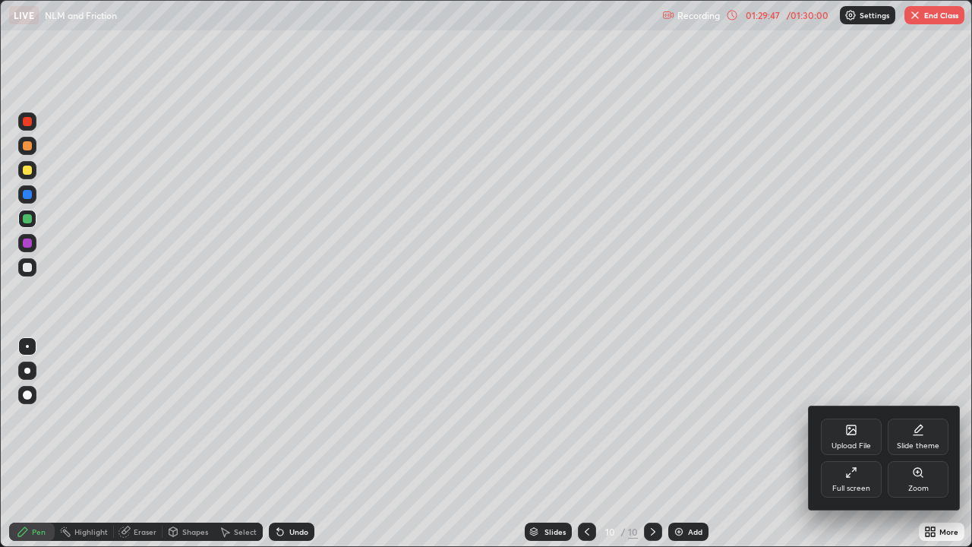
click at [839, 443] on div "Full screen" at bounding box center [851, 479] width 61 height 36
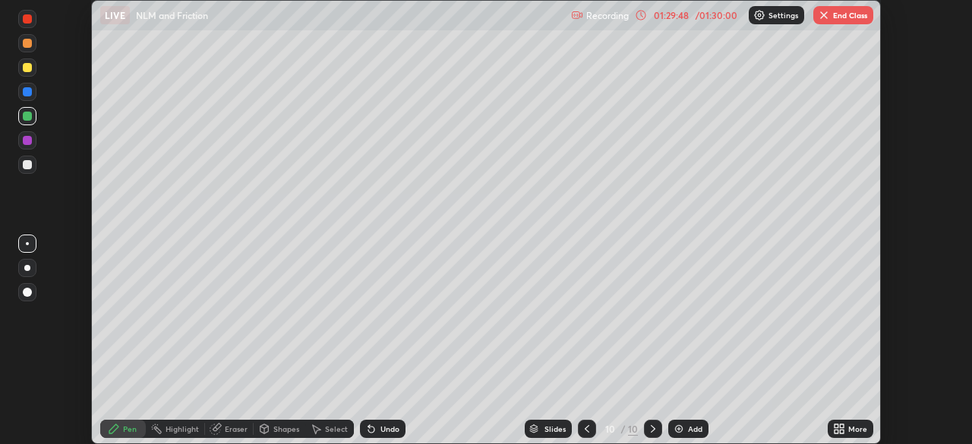
scroll to position [75477, 74950]
click at [830, 10] on button "End Class" at bounding box center [843, 15] width 60 height 18
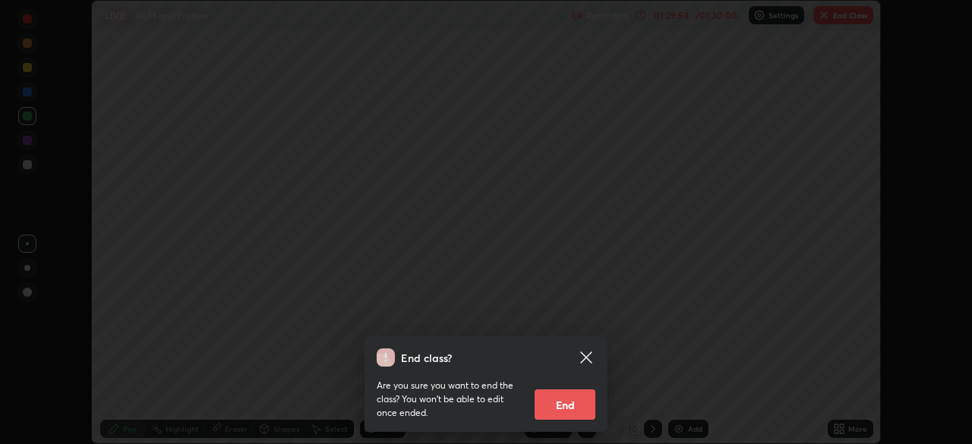
click at [559, 404] on button "End" at bounding box center [564, 404] width 61 height 30
